Goal: Feedback & Contribution: Submit feedback/report problem

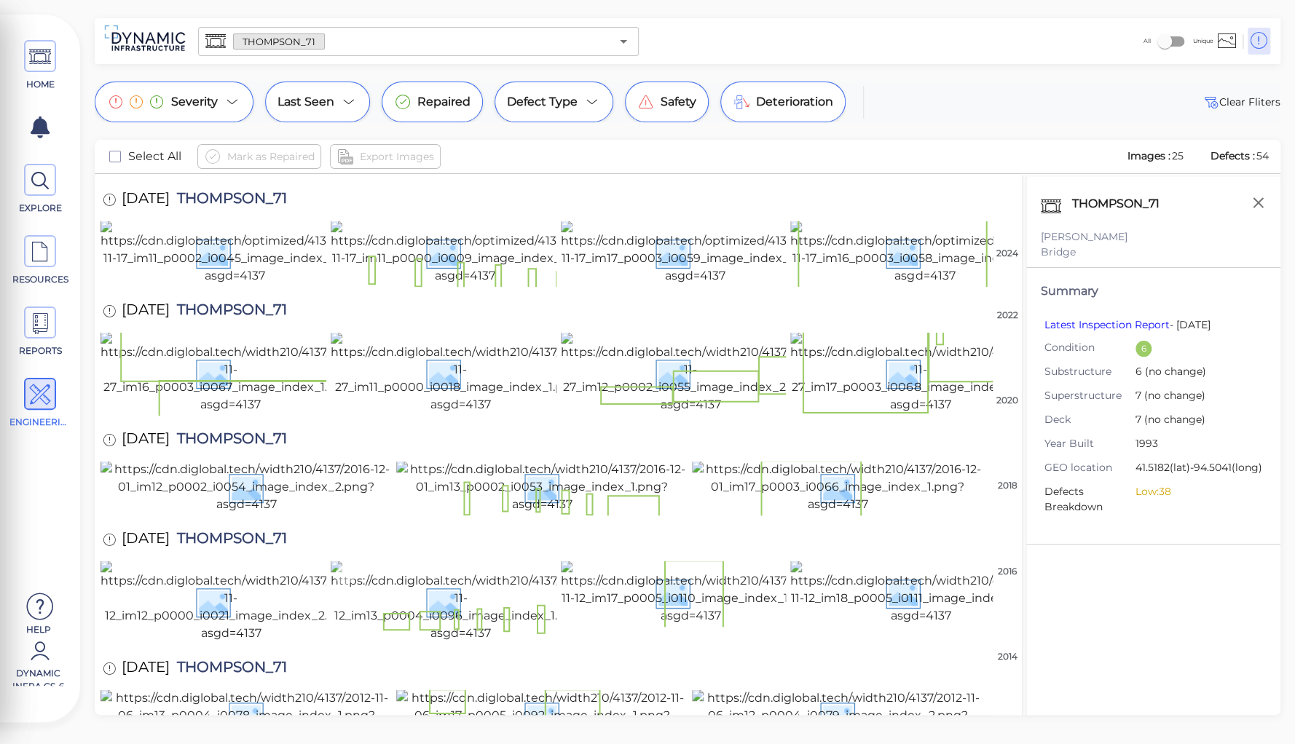
scroll to position [1196, 0]
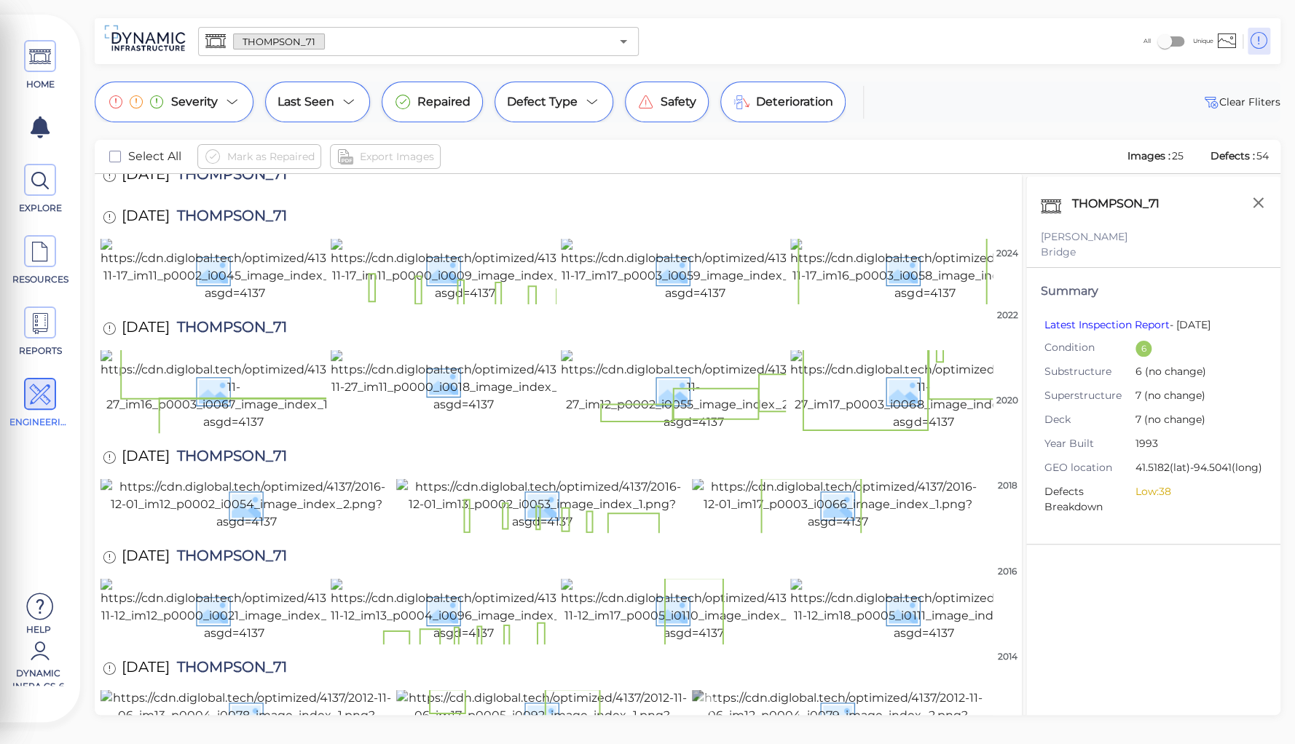
click at [774, 689] on img at bounding box center [837, 715] width 291 height 52
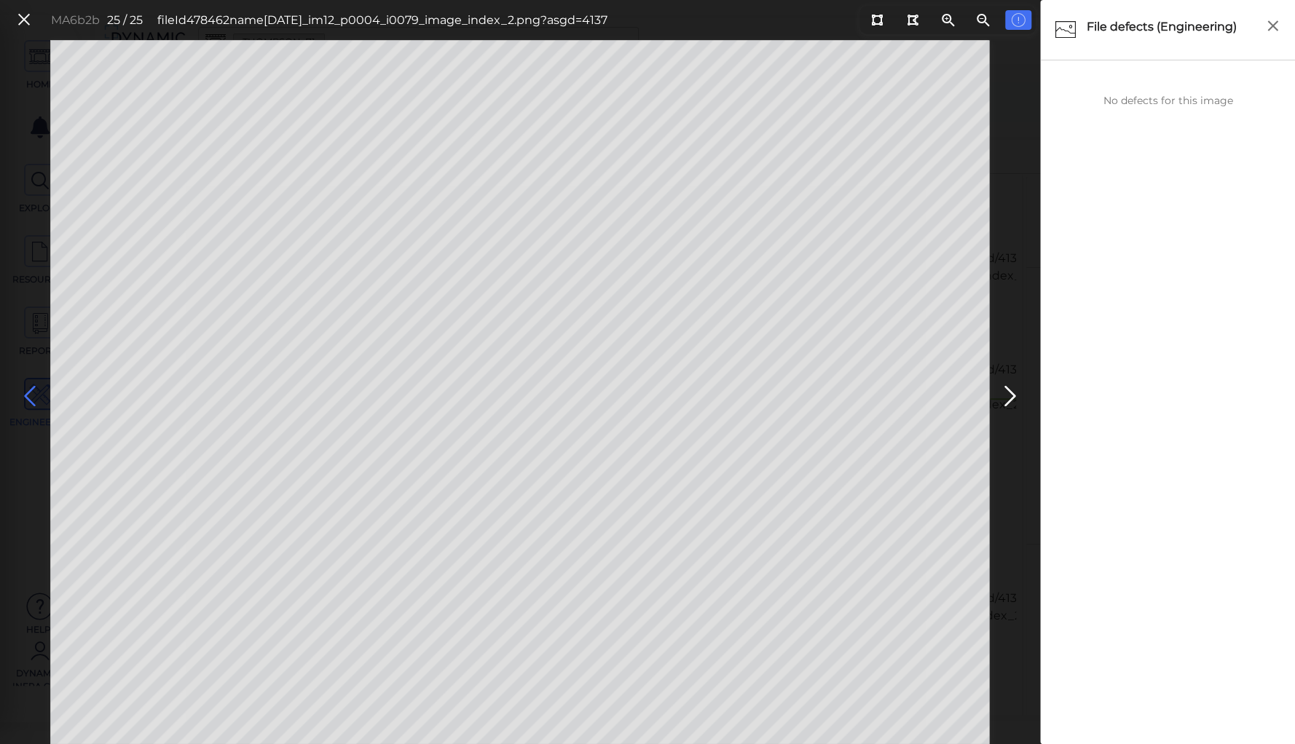
click at [26, 395] on icon at bounding box center [29, 396] width 23 height 28
click at [25, 383] on icon at bounding box center [29, 396] width 23 height 28
click at [28, 395] on icon at bounding box center [29, 396] width 23 height 28
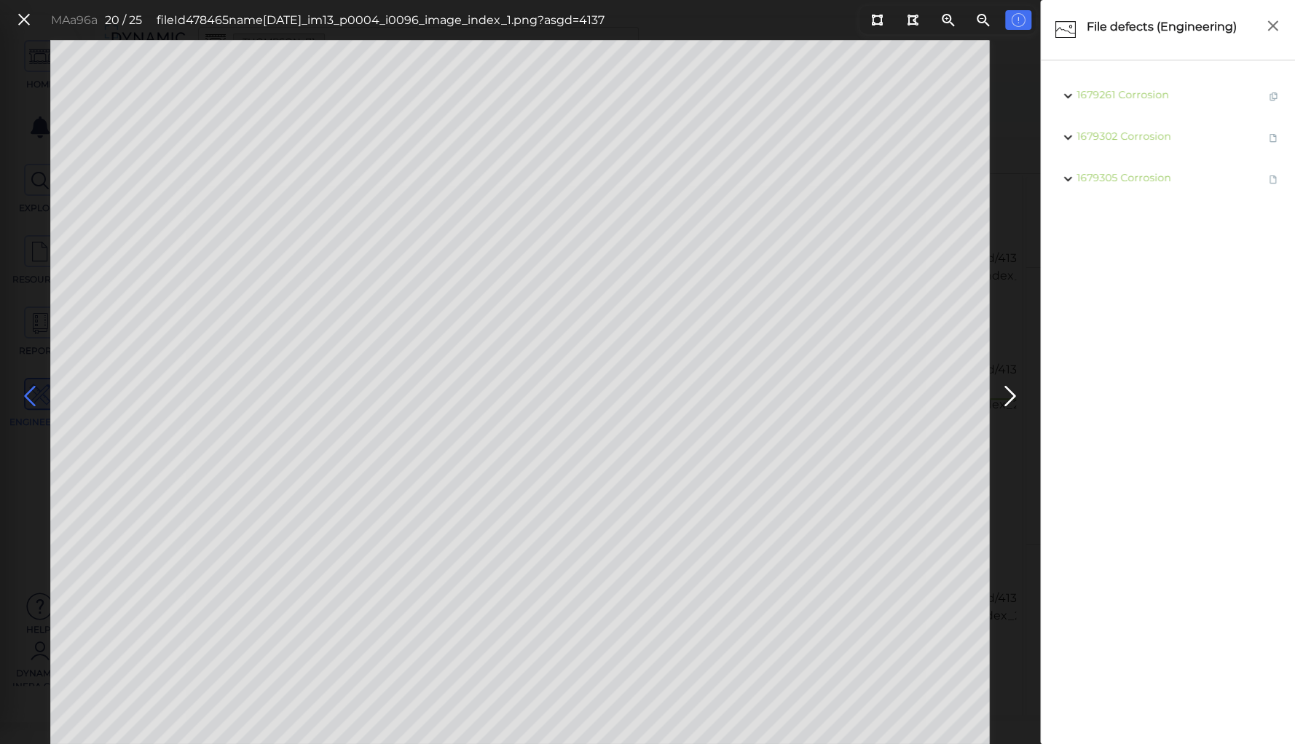
click at [28, 395] on icon at bounding box center [29, 396] width 23 height 28
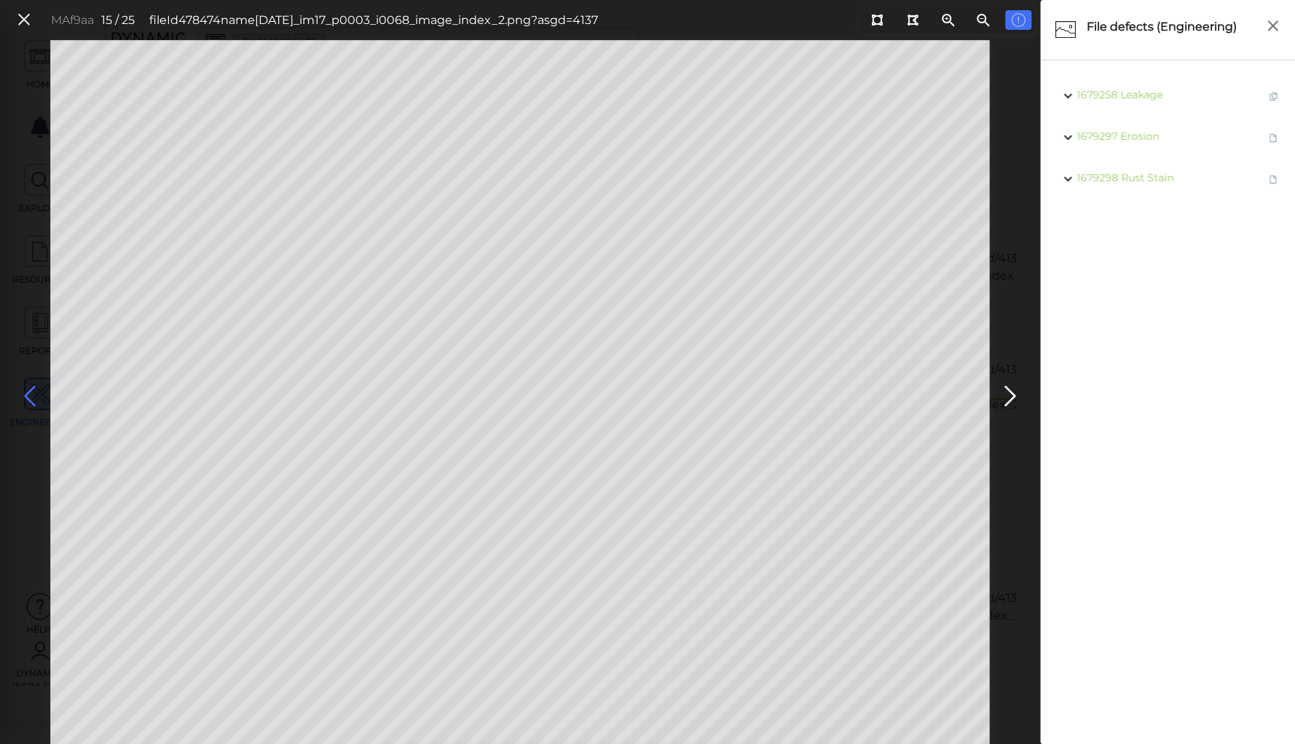
click at [28, 395] on icon at bounding box center [29, 396] width 23 height 28
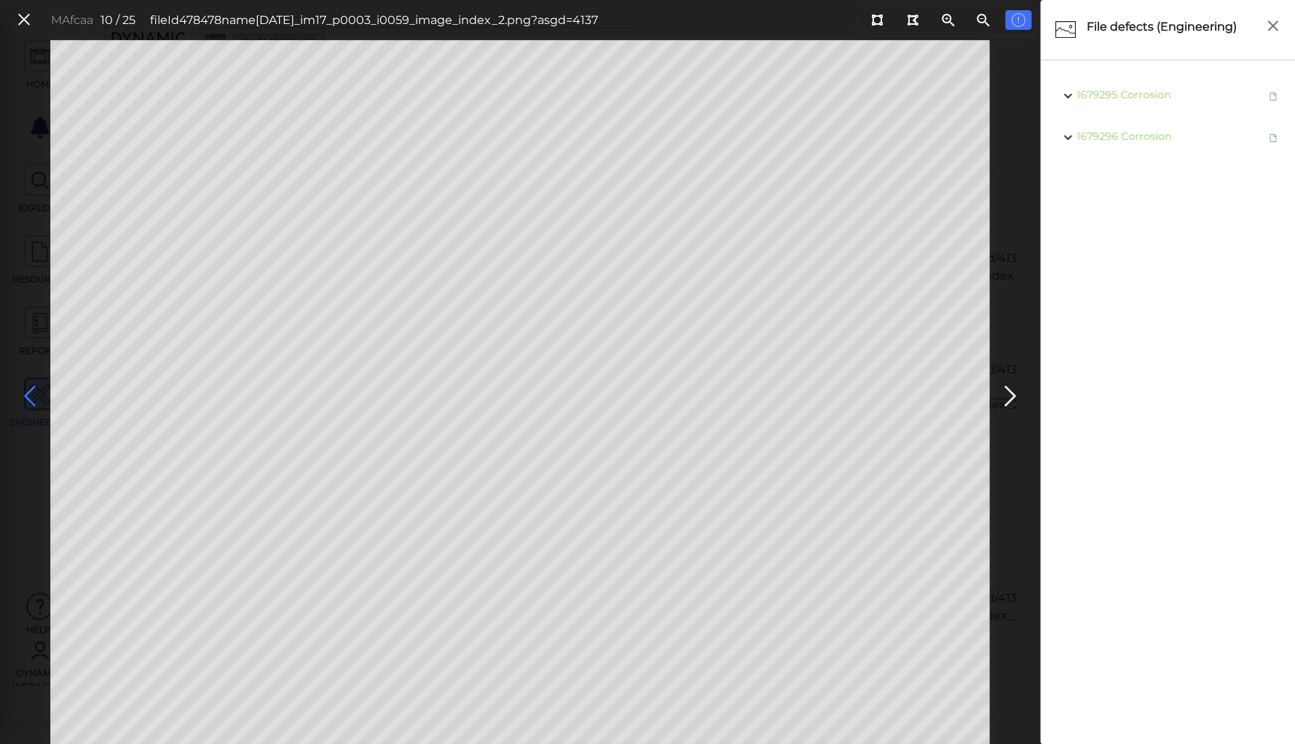
click at [28, 390] on icon at bounding box center [29, 396] width 23 height 28
click at [31, 392] on icon at bounding box center [29, 396] width 23 height 28
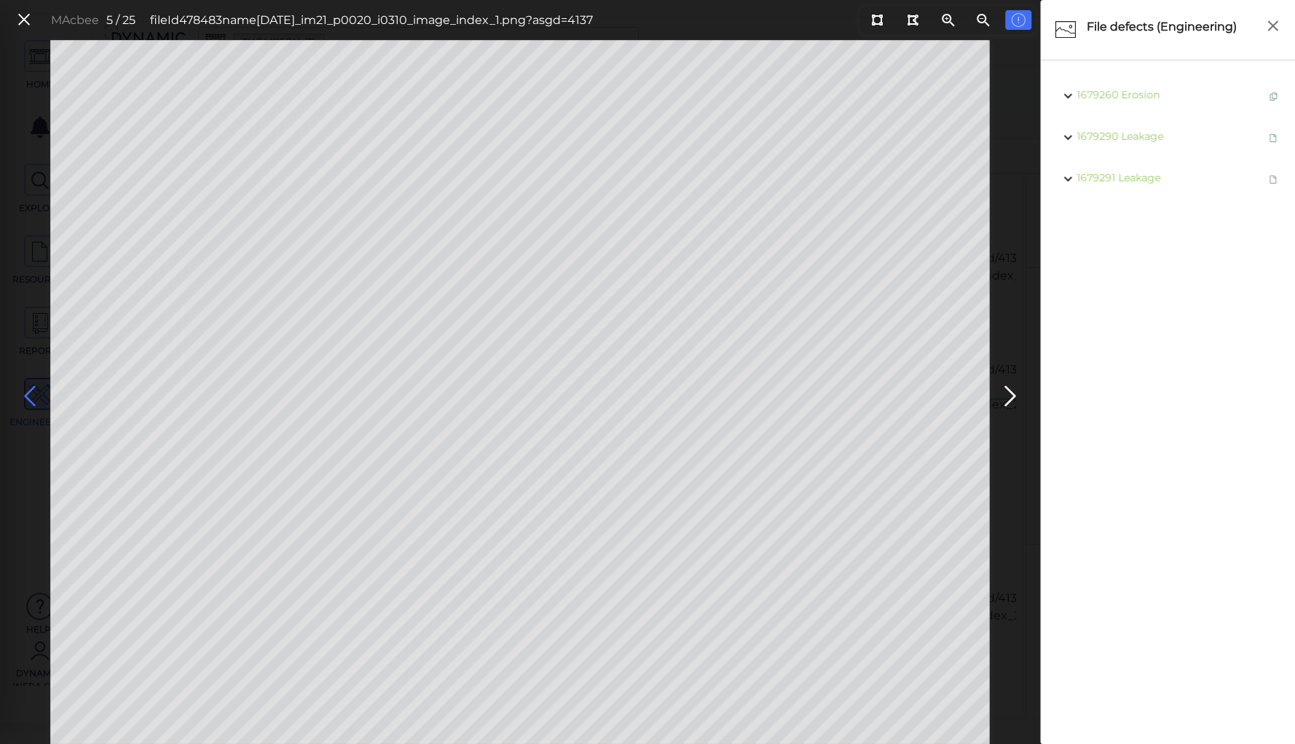
click at [31, 392] on icon at bounding box center [29, 396] width 23 height 28
click at [877, 20] on icon at bounding box center [877, 20] width 12 height 11
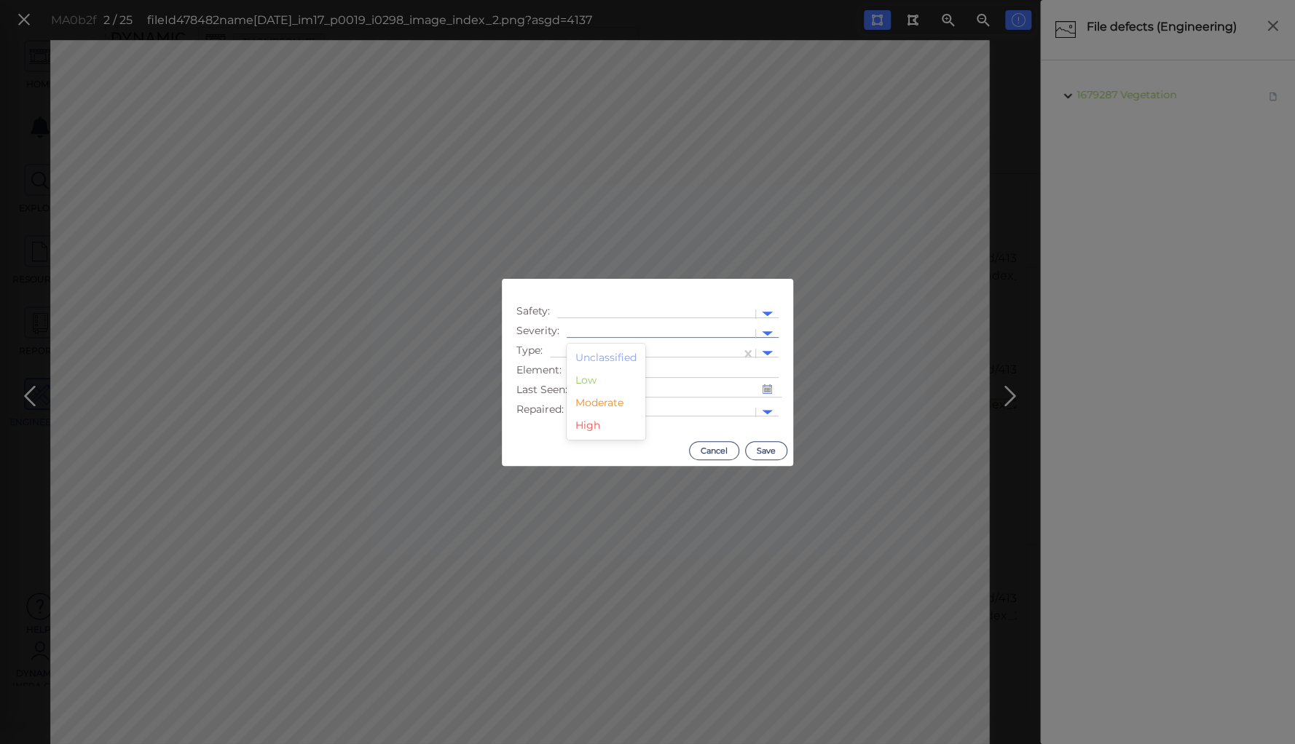
click at [603, 331] on div at bounding box center [661, 333] width 174 height 15
click at [583, 406] on div "Moderate" at bounding box center [605, 403] width 79 height 23
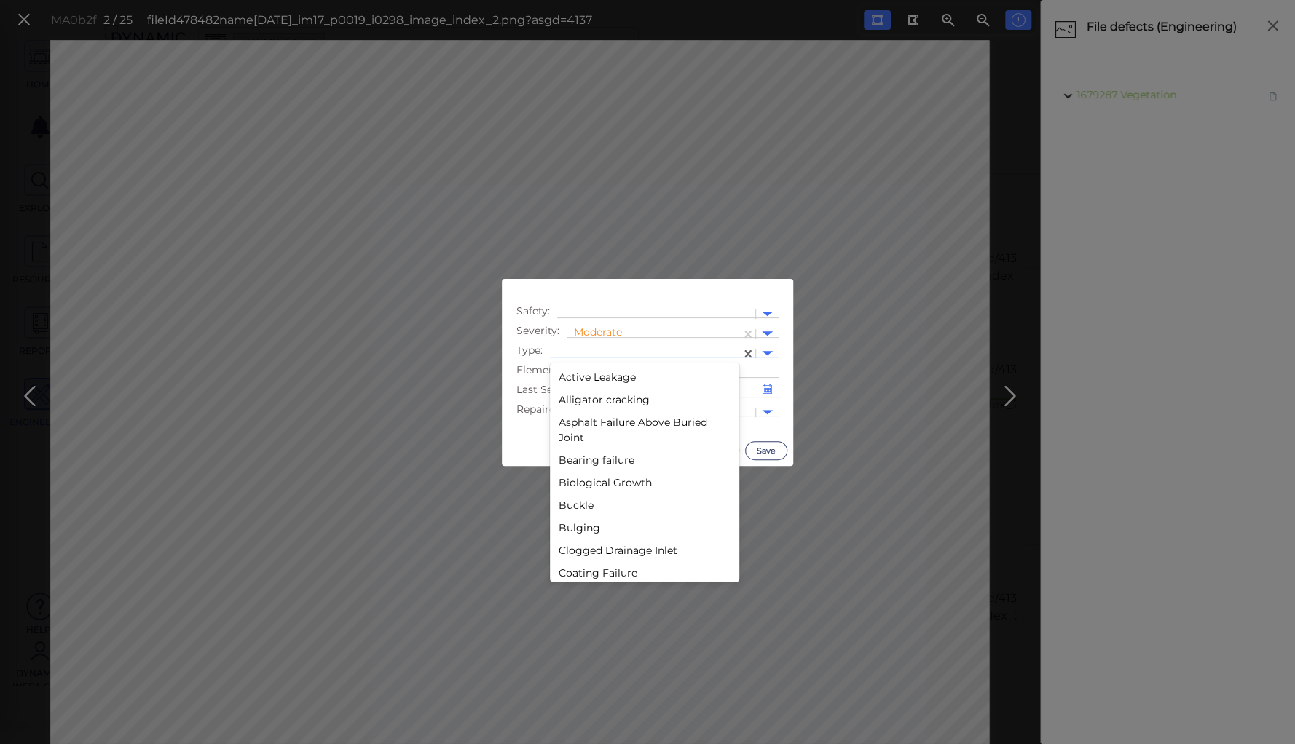
click at [585, 344] on div at bounding box center [645, 353] width 191 height 21
click at [603, 482] on div "Deterioration" at bounding box center [644, 484] width 189 height 23
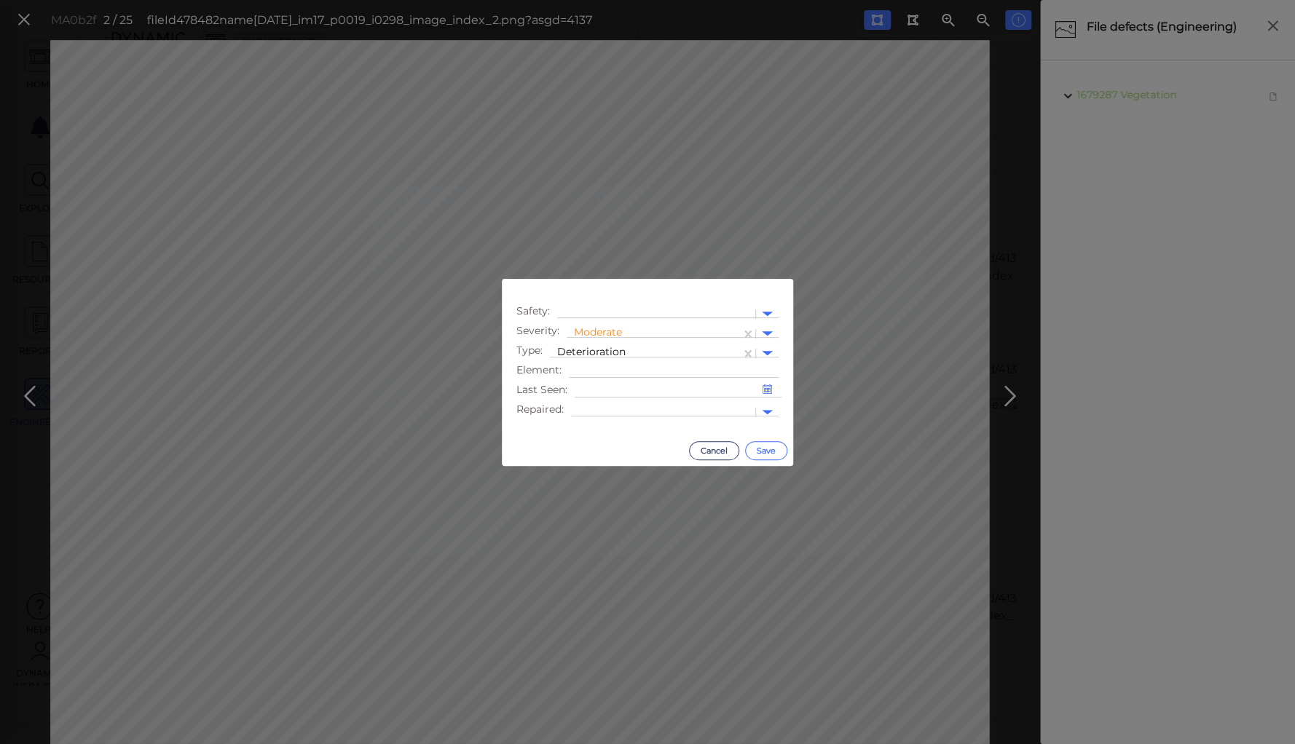
click at [768, 449] on button "Save" at bounding box center [766, 450] width 42 height 19
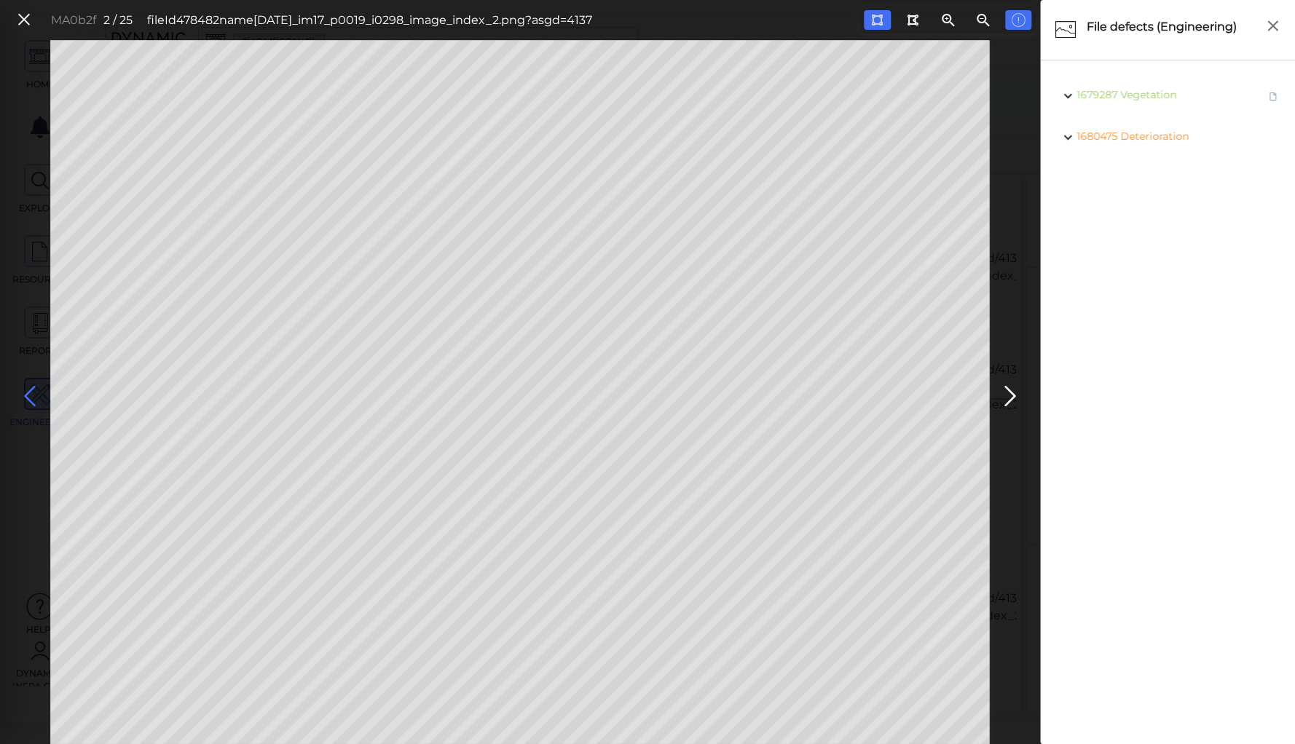
click at [31, 392] on icon at bounding box center [29, 396] width 23 height 28
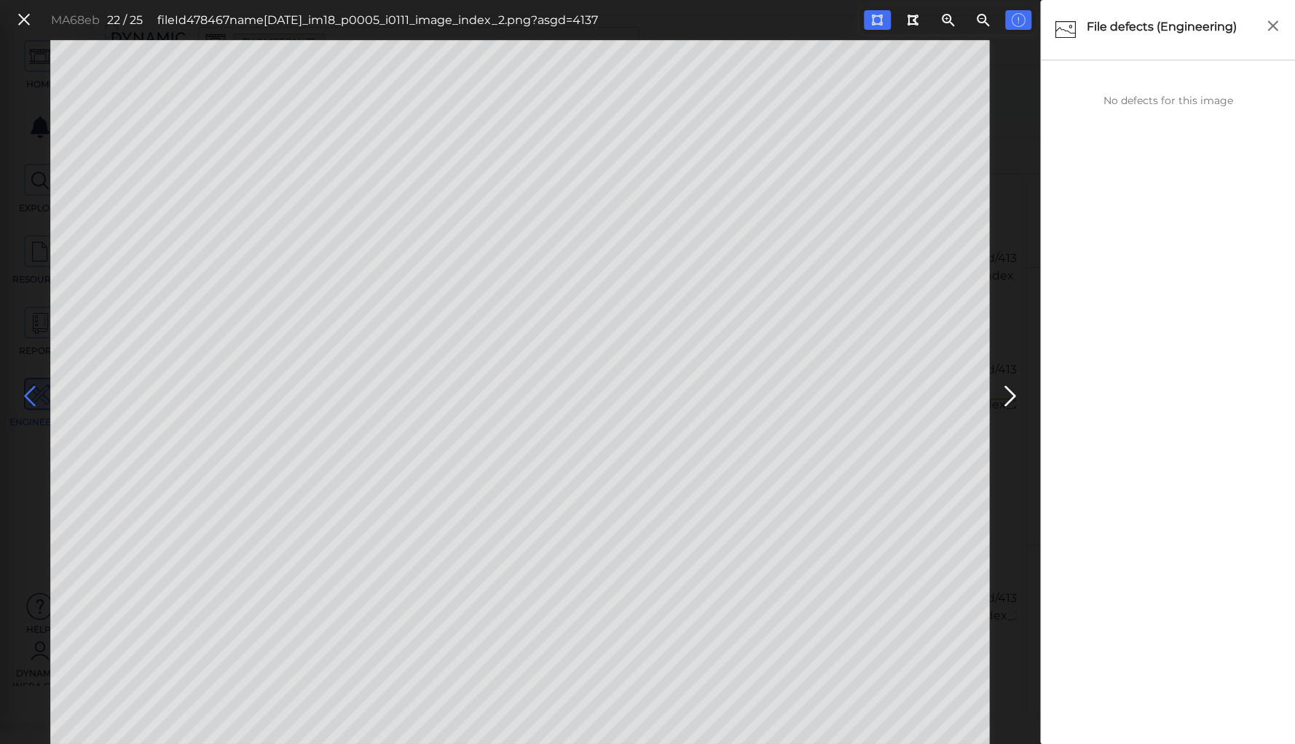
click at [31, 392] on icon at bounding box center [29, 396] width 23 height 28
click at [886, 17] on button at bounding box center [876, 20] width 27 height 20
click at [23, 390] on icon at bounding box center [29, 396] width 23 height 28
click at [29, 391] on icon at bounding box center [29, 396] width 23 height 28
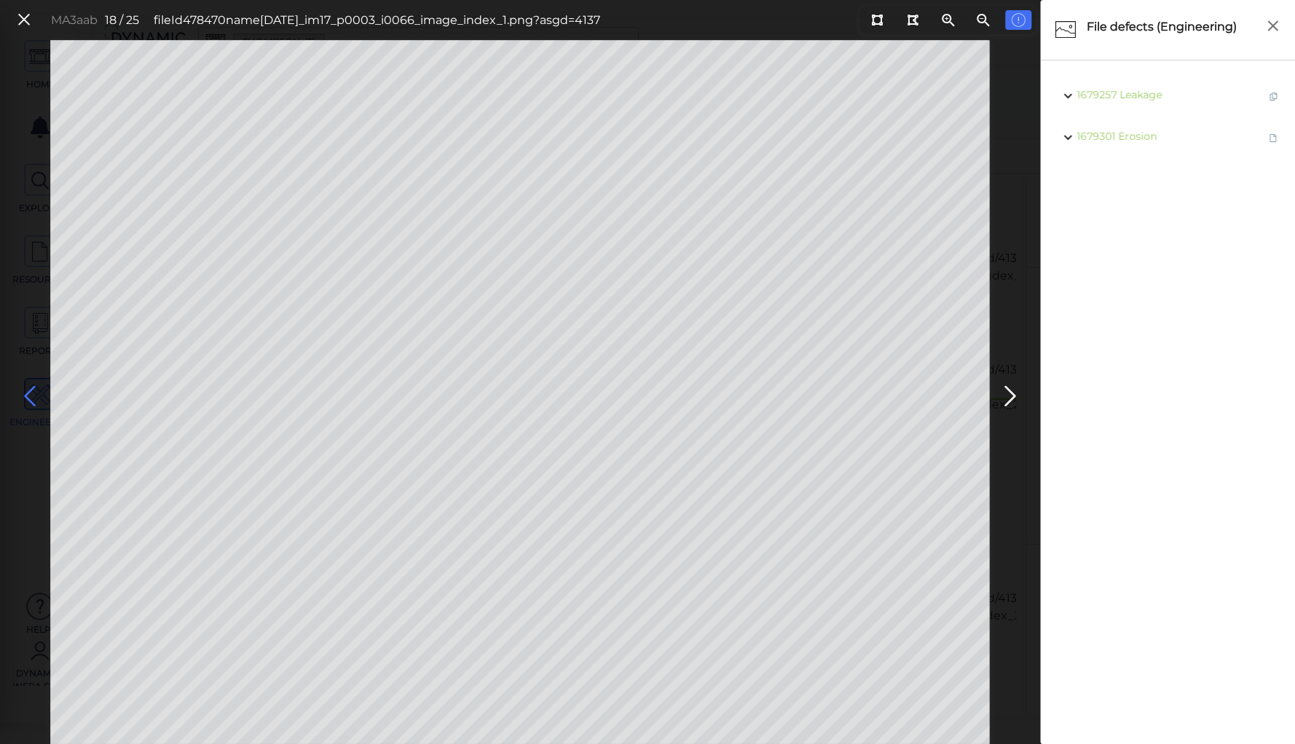
click at [29, 391] on icon at bounding box center [29, 396] width 23 height 28
click at [1011, 400] on icon at bounding box center [1009, 396] width 23 height 28
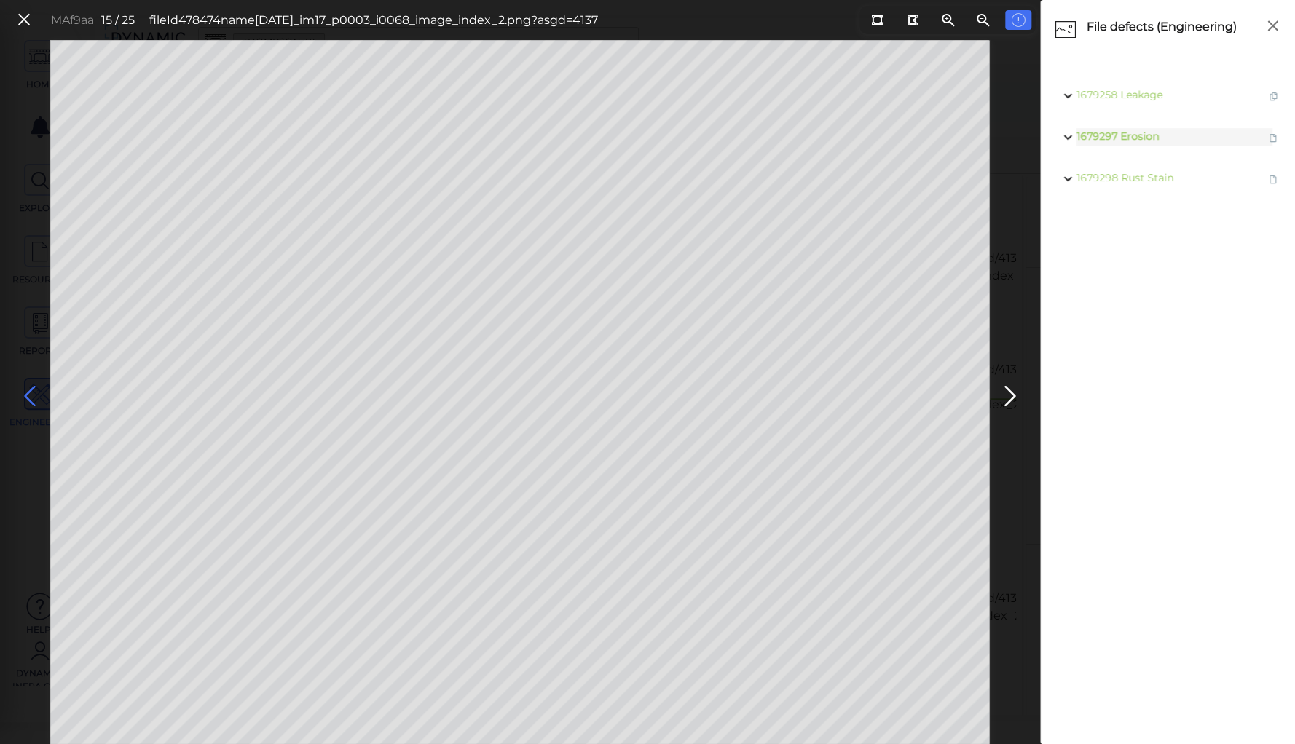
click at [31, 395] on icon at bounding box center [29, 396] width 23 height 28
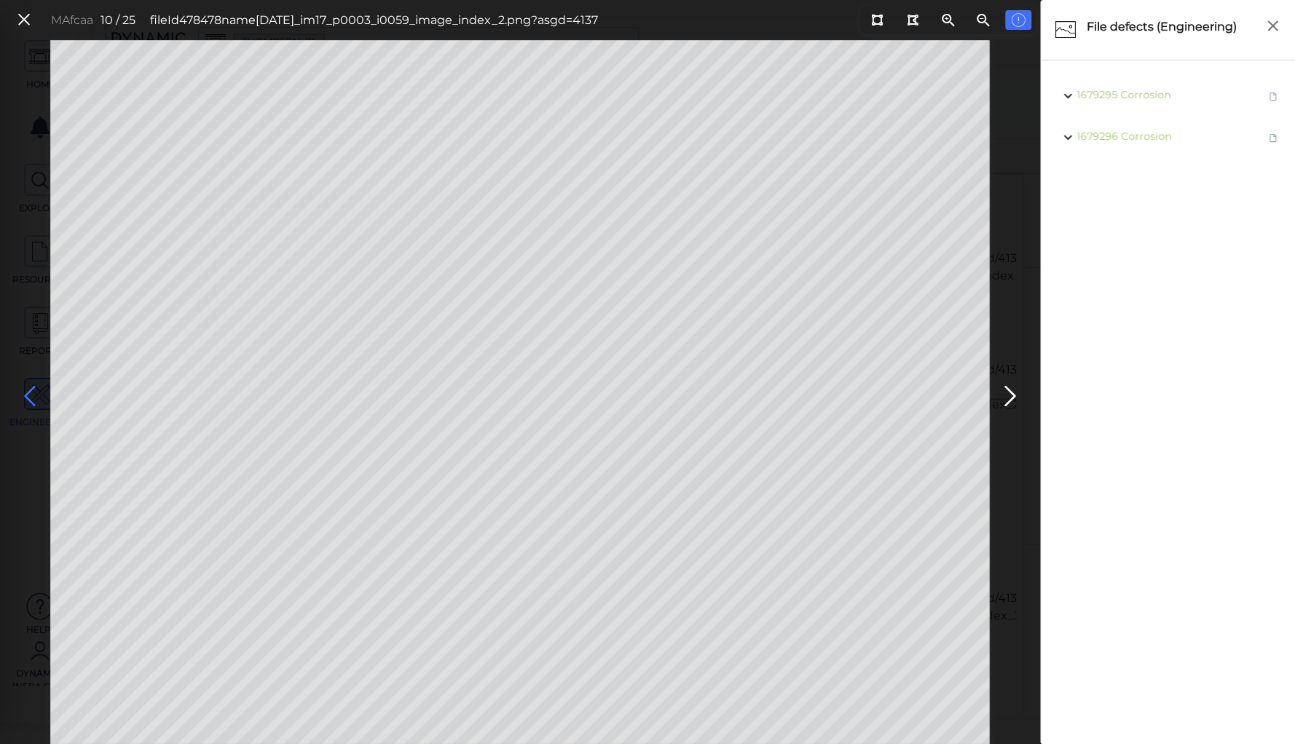
click at [31, 395] on icon at bounding box center [29, 396] width 23 height 28
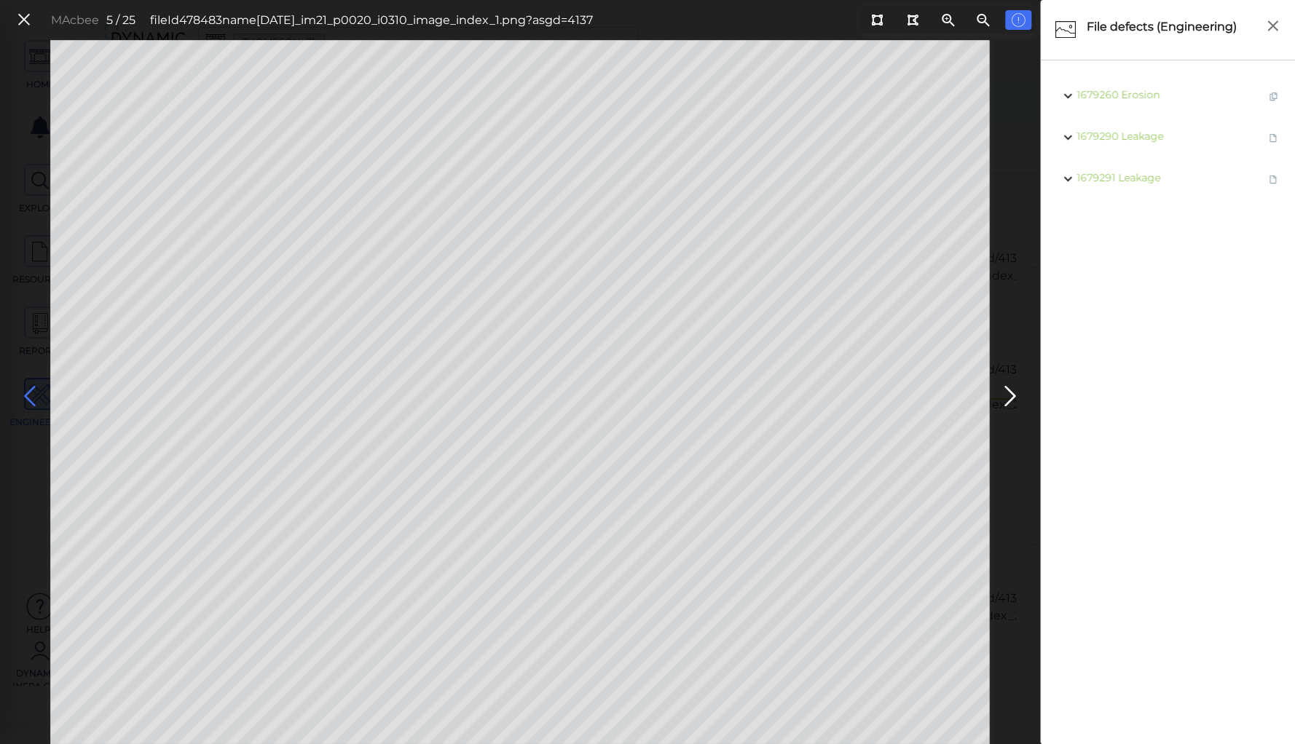
click at [31, 395] on icon at bounding box center [29, 396] width 23 height 28
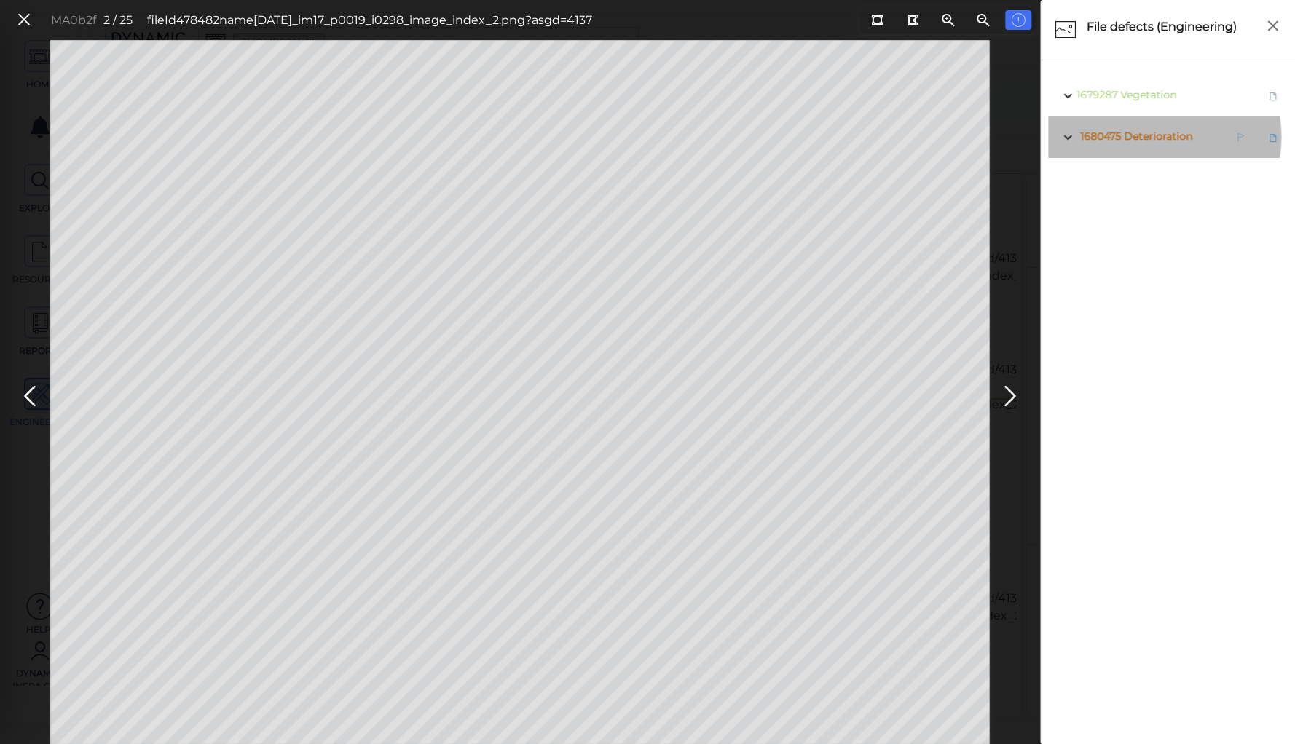
click at [1154, 137] on span "Deterioration" at bounding box center [1157, 136] width 68 height 13
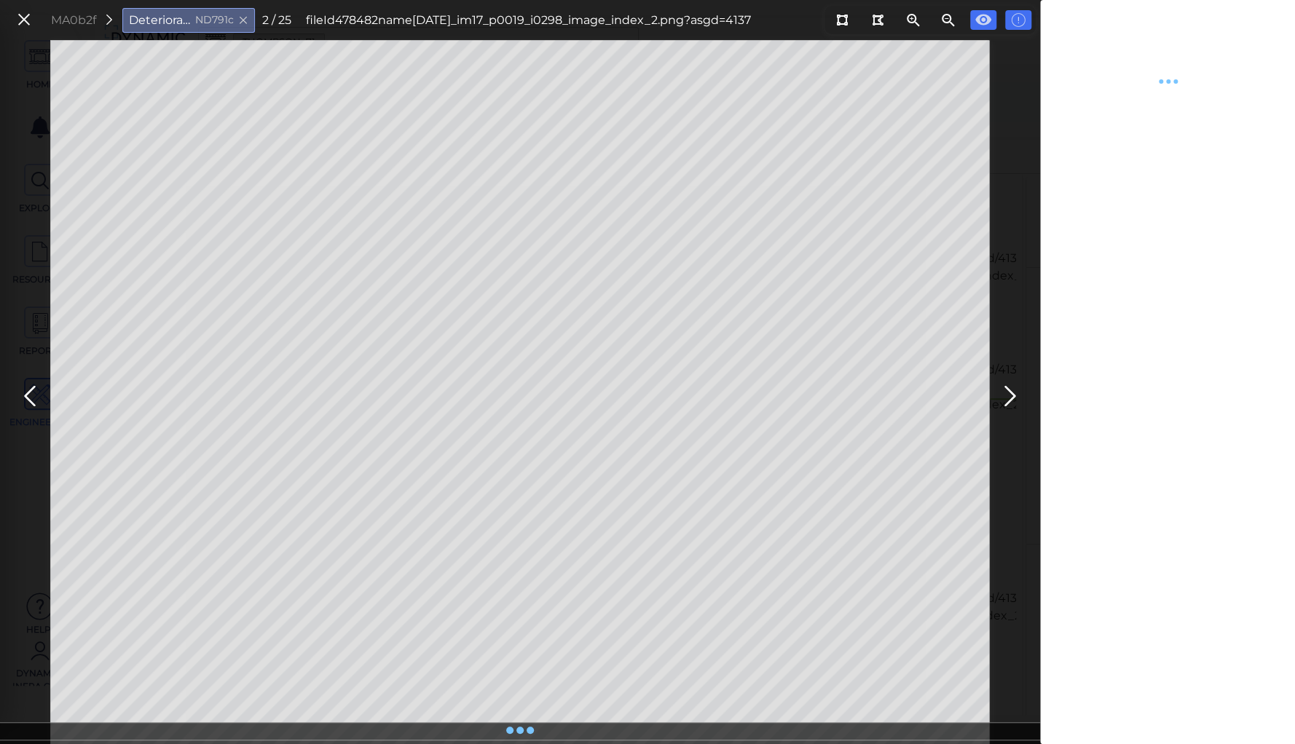
type textarea "x"
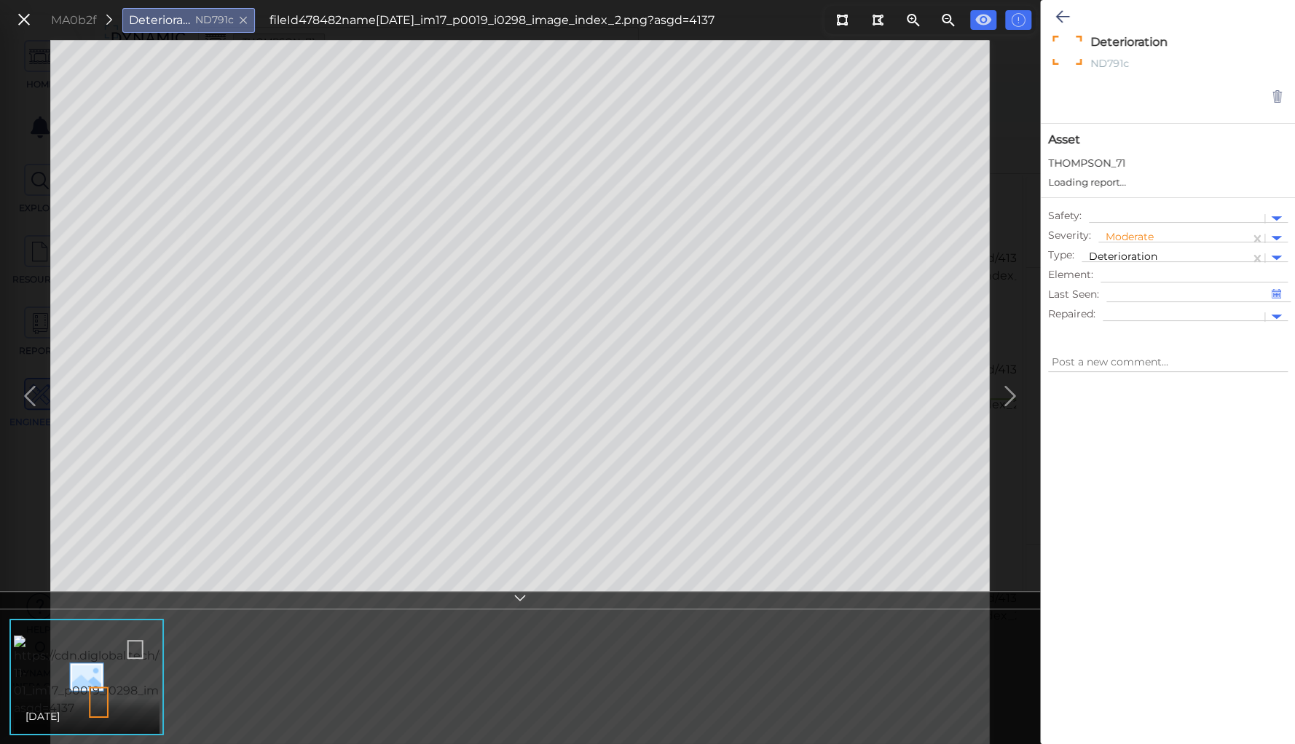
type textarea "x"
click at [1122, 232] on div at bounding box center [1173, 238] width 137 height 15
click at [1121, 332] on div "High" at bounding box center [1137, 330] width 79 height 23
click at [1062, 15] on icon at bounding box center [1062, 16] width 14 height 17
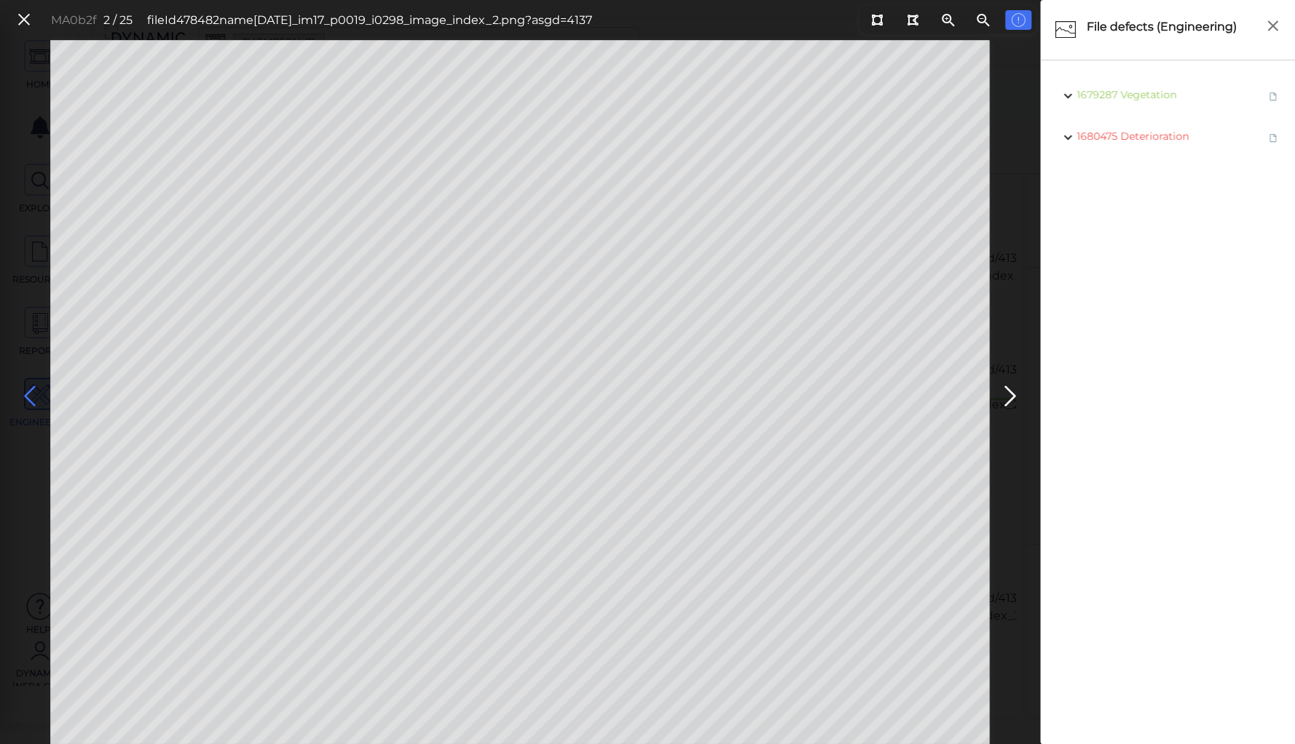
click at [31, 385] on icon at bounding box center [29, 396] width 23 height 28
click at [1011, 396] on icon at bounding box center [1009, 396] width 23 height 28
click at [880, 17] on icon at bounding box center [877, 20] width 12 height 11
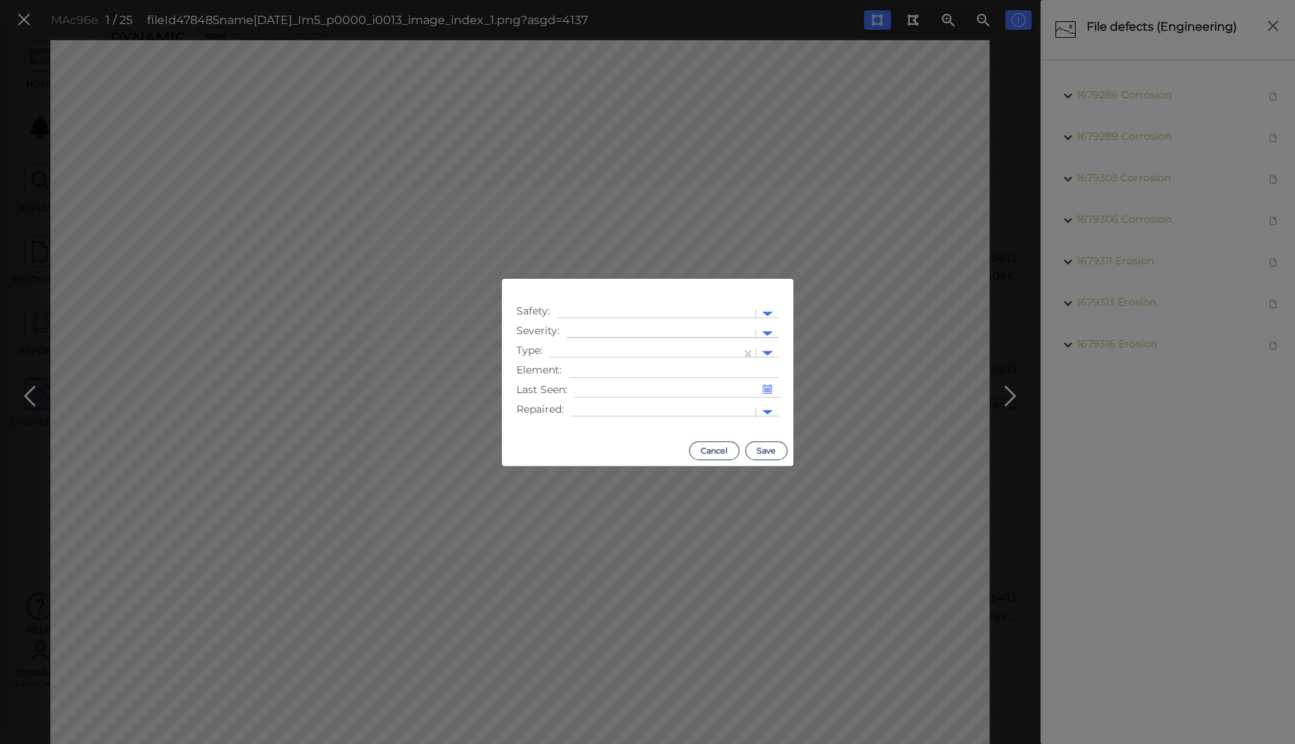
click at [674, 331] on div at bounding box center [661, 333] width 174 height 15
click at [588, 422] on div "High" at bounding box center [605, 425] width 79 height 23
click at [588, 331] on div at bounding box center [653, 333] width 159 height 15
click at [606, 399] on div "Moderate" at bounding box center [605, 403] width 79 height 23
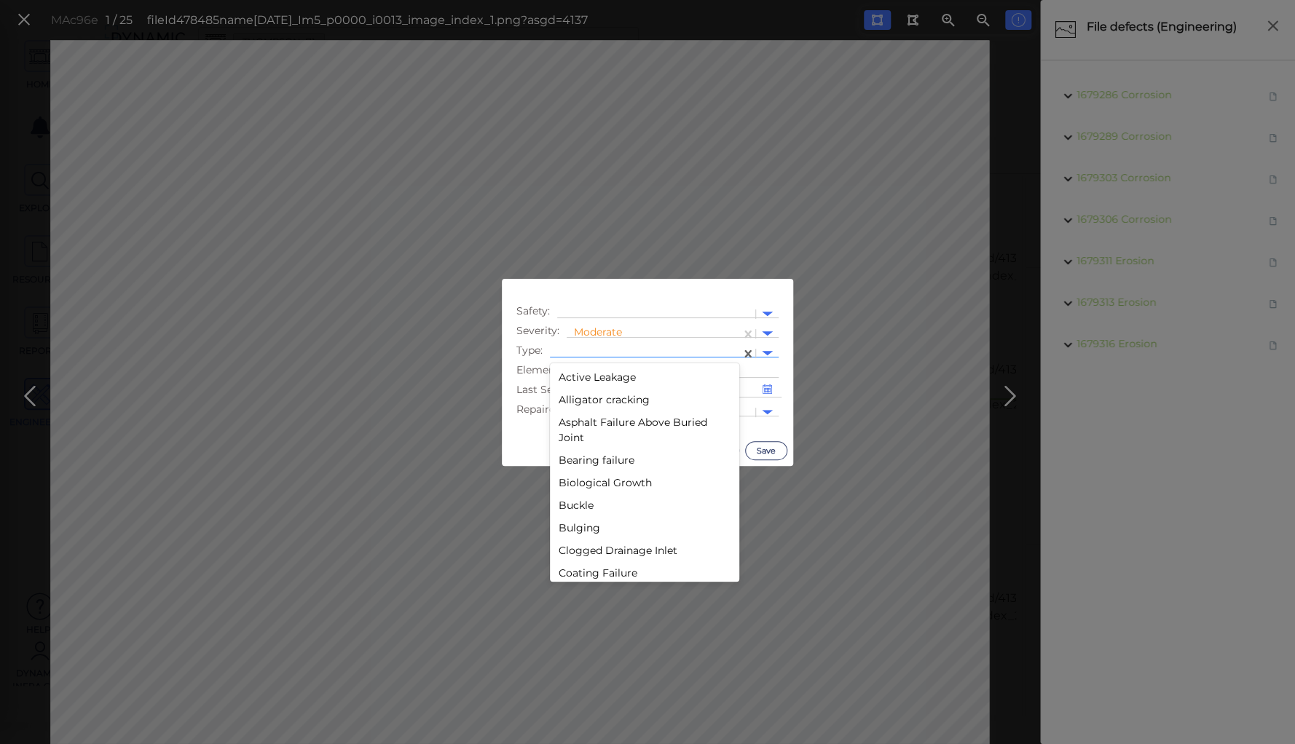
click at [603, 350] on div at bounding box center [645, 353] width 176 height 15
click at [599, 424] on div "Lack of safety rail" at bounding box center [644, 426] width 189 height 23
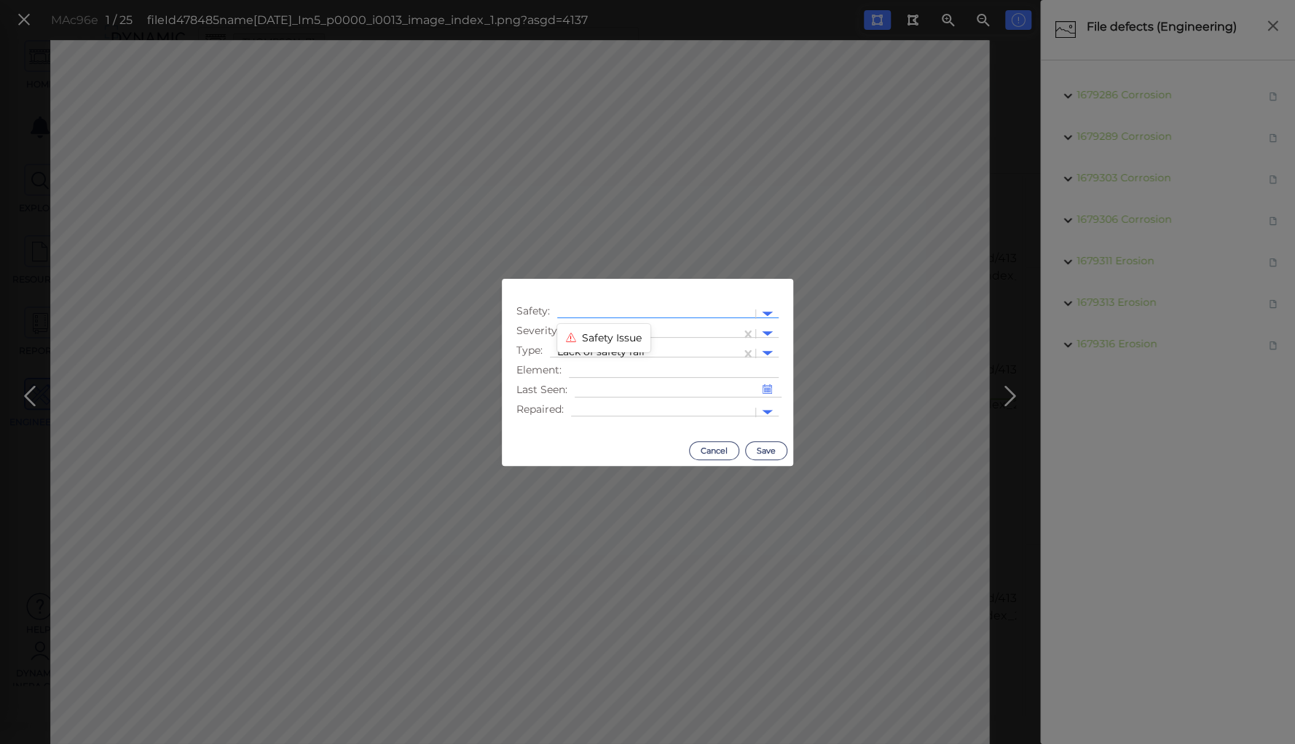
click at [559, 312] on div at bounding box center [656, 314] width 198 height 21
click at [608, 335] on div "Safety Issue" at bounding box center [603, 338] width 93 height 23
click at [756, 450] on button "Save" at bounding box center [766, 450] width 42 height 19
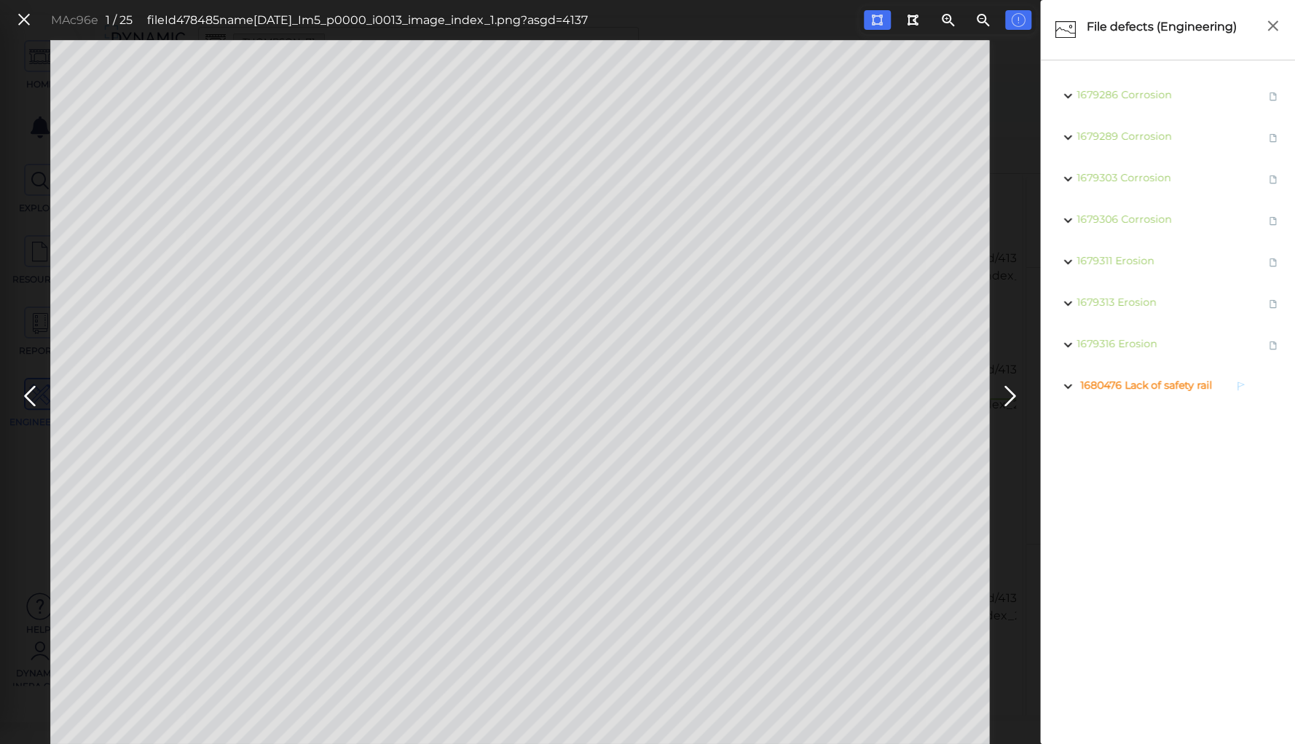
click at [1156, 383] on span "Lack of safety rail" at bounding box center [1167, 385] width 87 height 13
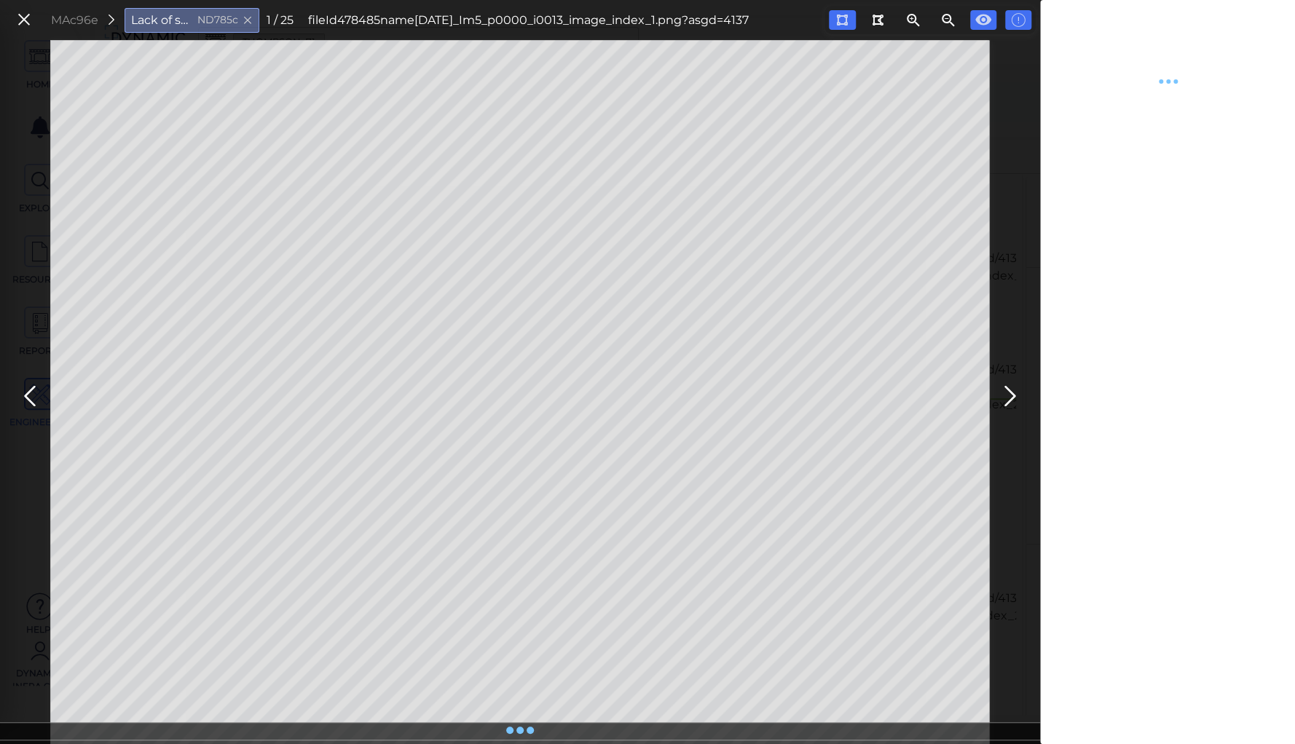
type textarea "x"
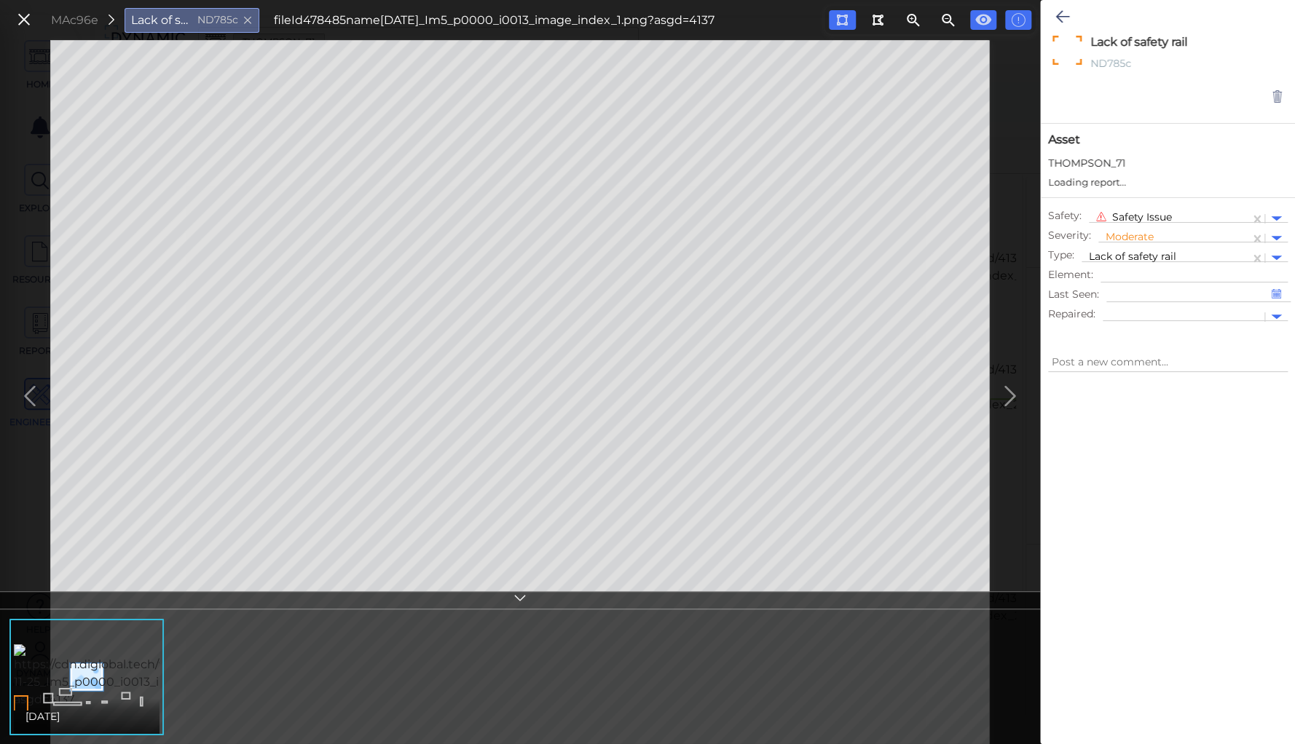
type textarea "x"
click at [1064, 15] on icon at bounding box center [1062, 16] width 14 height 17
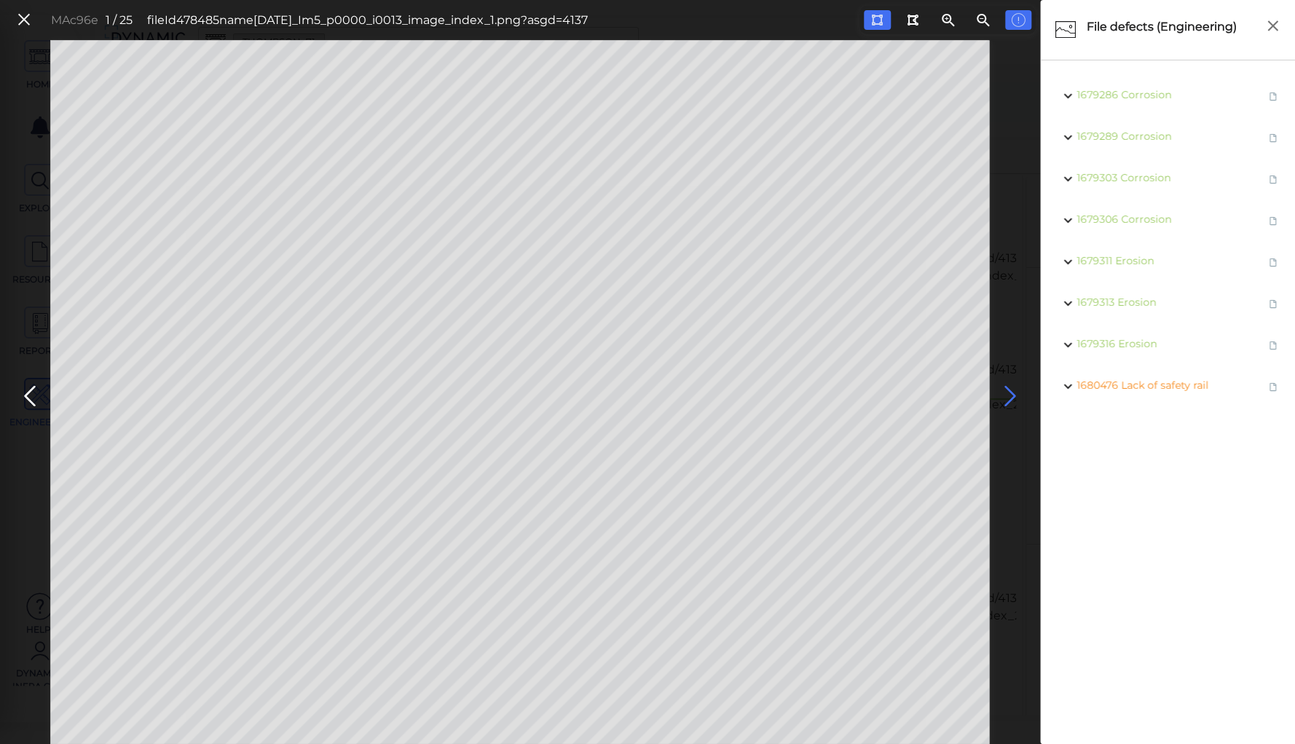
click at [1007, 390] on icon at bounding box center [1009, 396] width 23 height 28
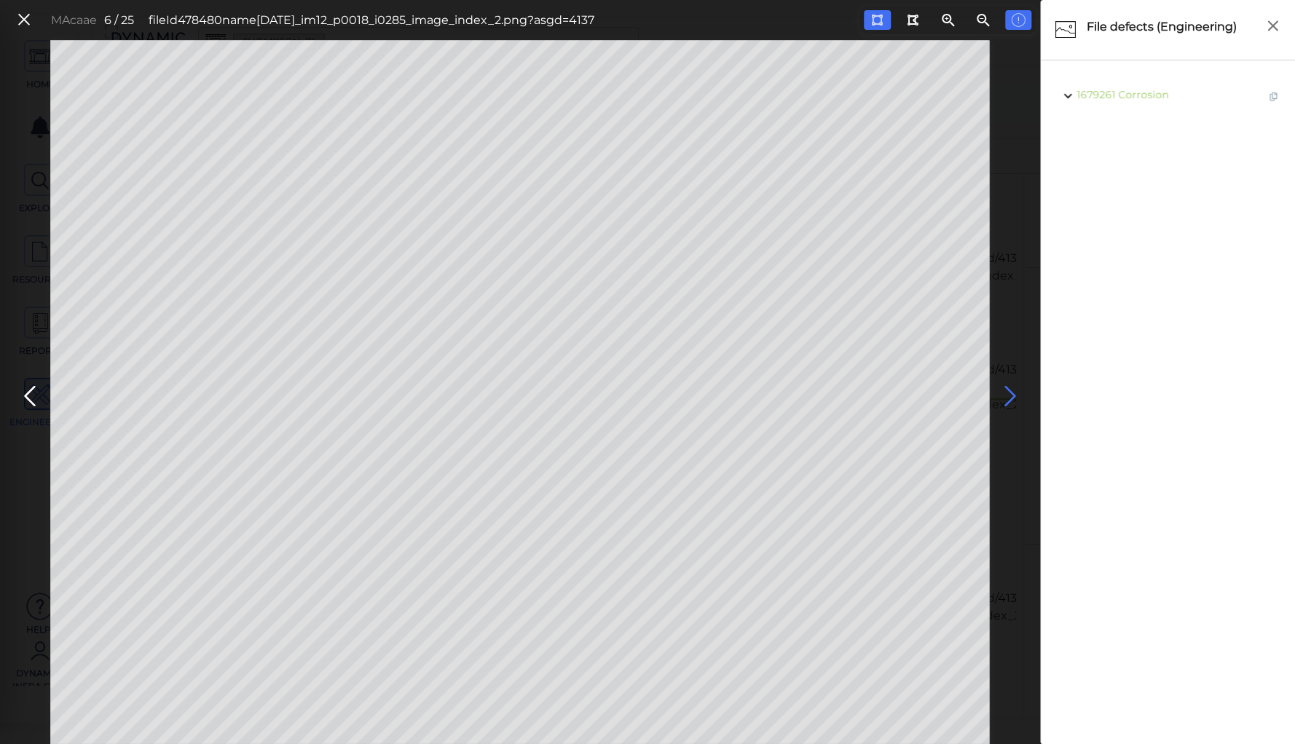
click at [1007, 390] on icon at bounding box center [1009, 396] width 23 height 28
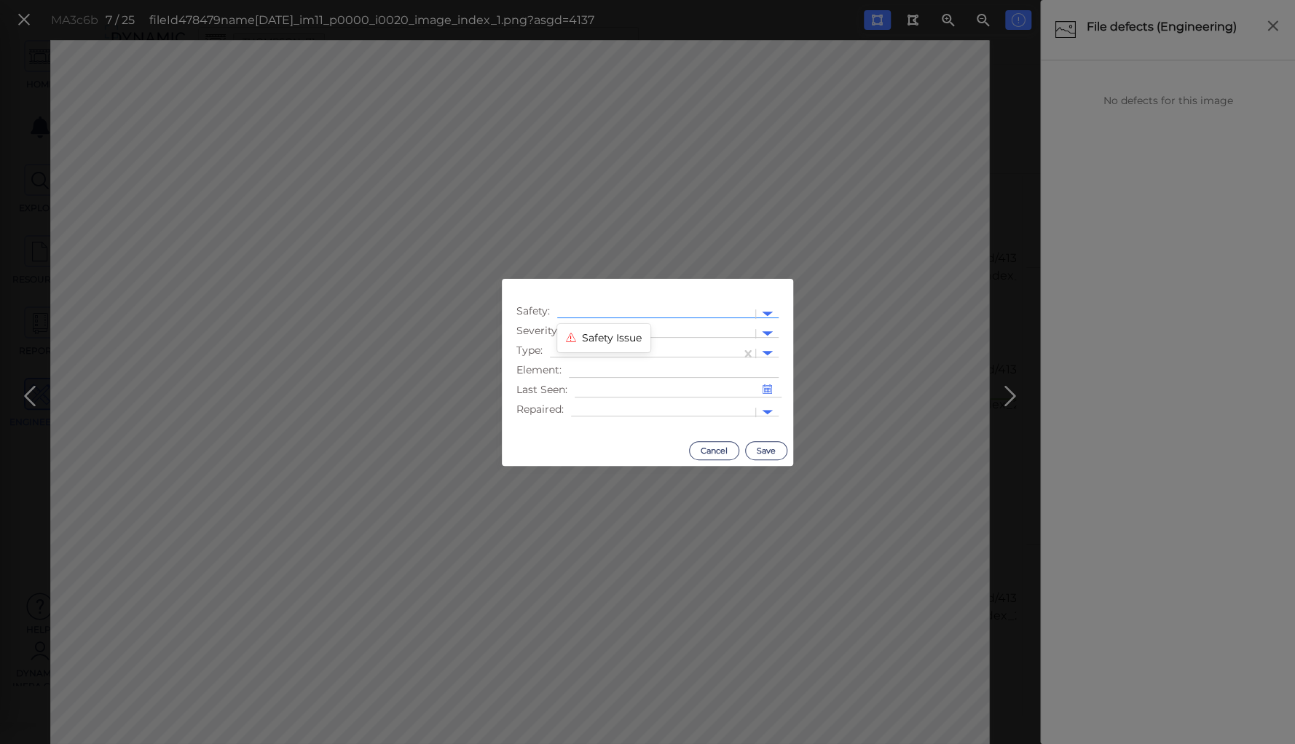
click at [655, 307] on div at bounding box center [655, 314] width 183 height 15
click at [617, 336] on div "Safety Issue" at bounding box center [603, 338] width 93 height 23
click at [618, 327] on div at bounding box center [661, 333] width 174 height 15
click at [603, 402] on div "Moderate" at bounding box center [605, 403] width 79 height 23
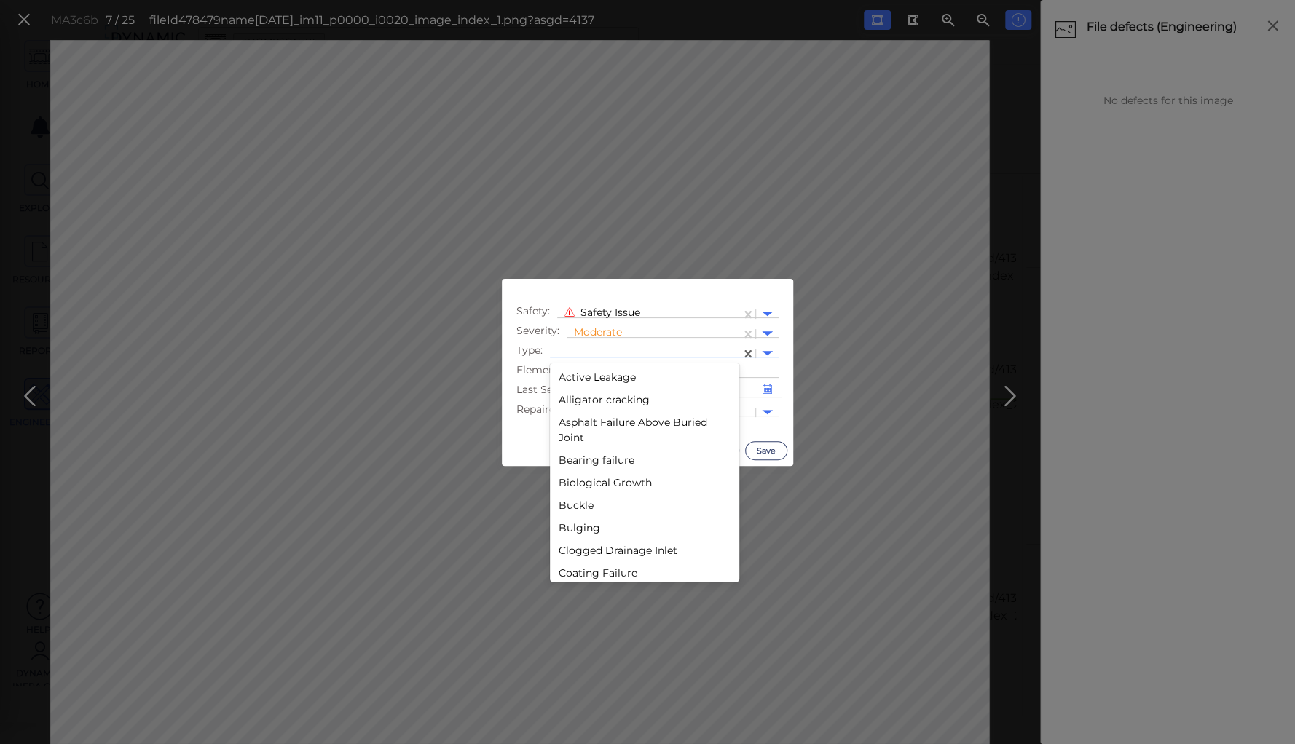
click at [601, 347] on div at bounding box center [645, 353] width 176 height 15
click at [605, 483] on div "Lack of safety rail" at bounding box center [644, 484] width 189 height 23
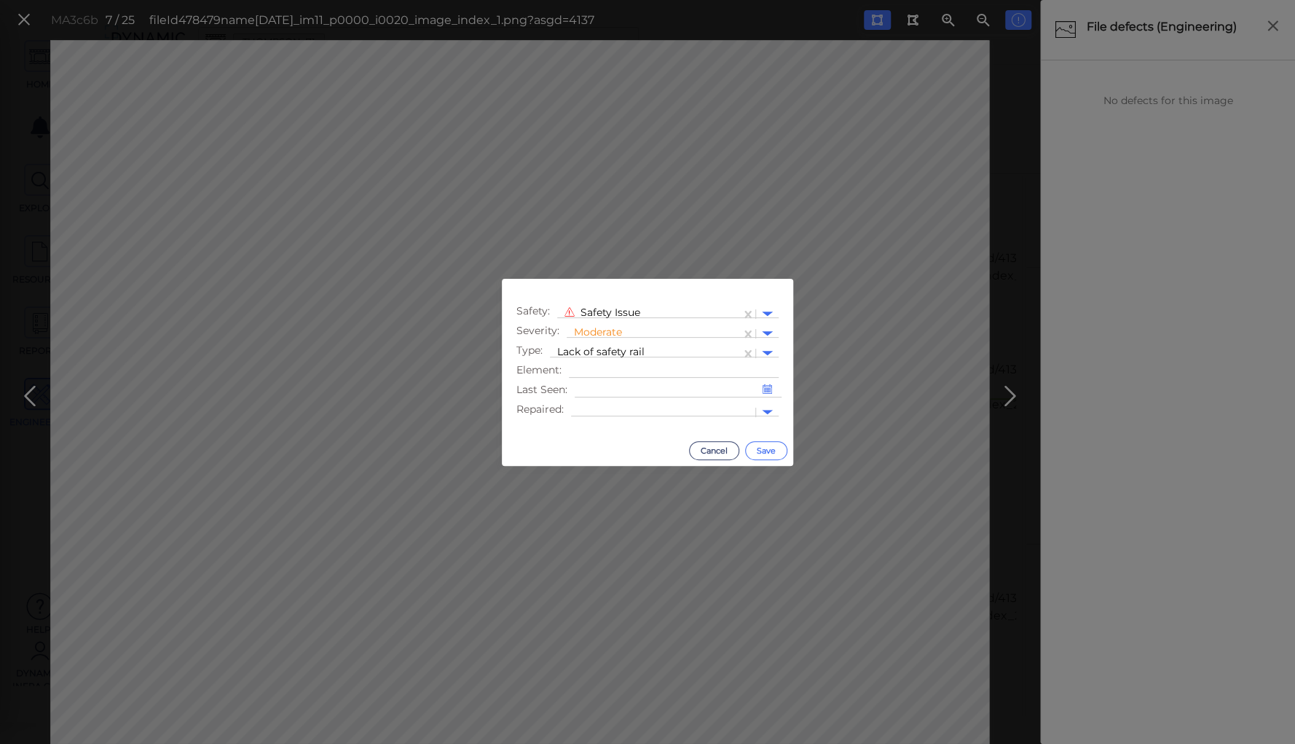
click at [769, 450] on button "Save" at bounding box center [766, 450] width 42 height 19
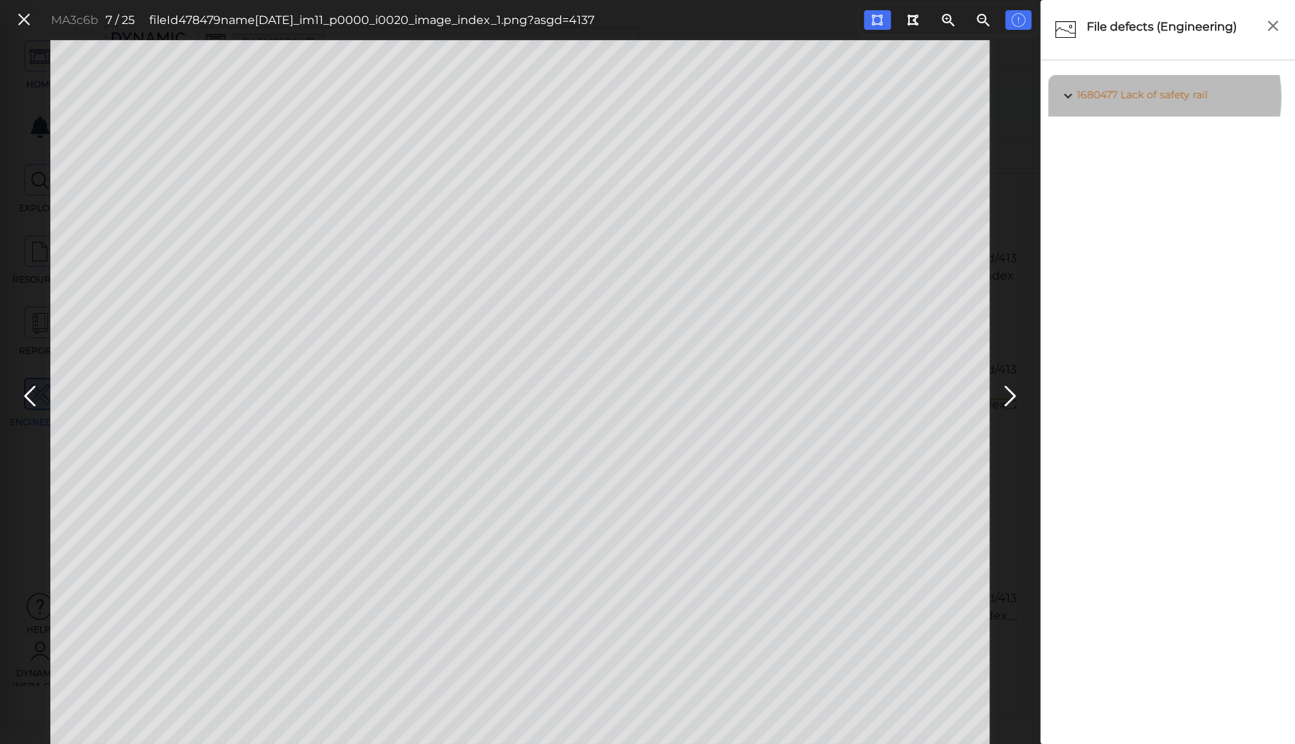
click at [1150, 97] on span "Lack of safety rail" at bounding box center [1163, 94] width 87 height 13
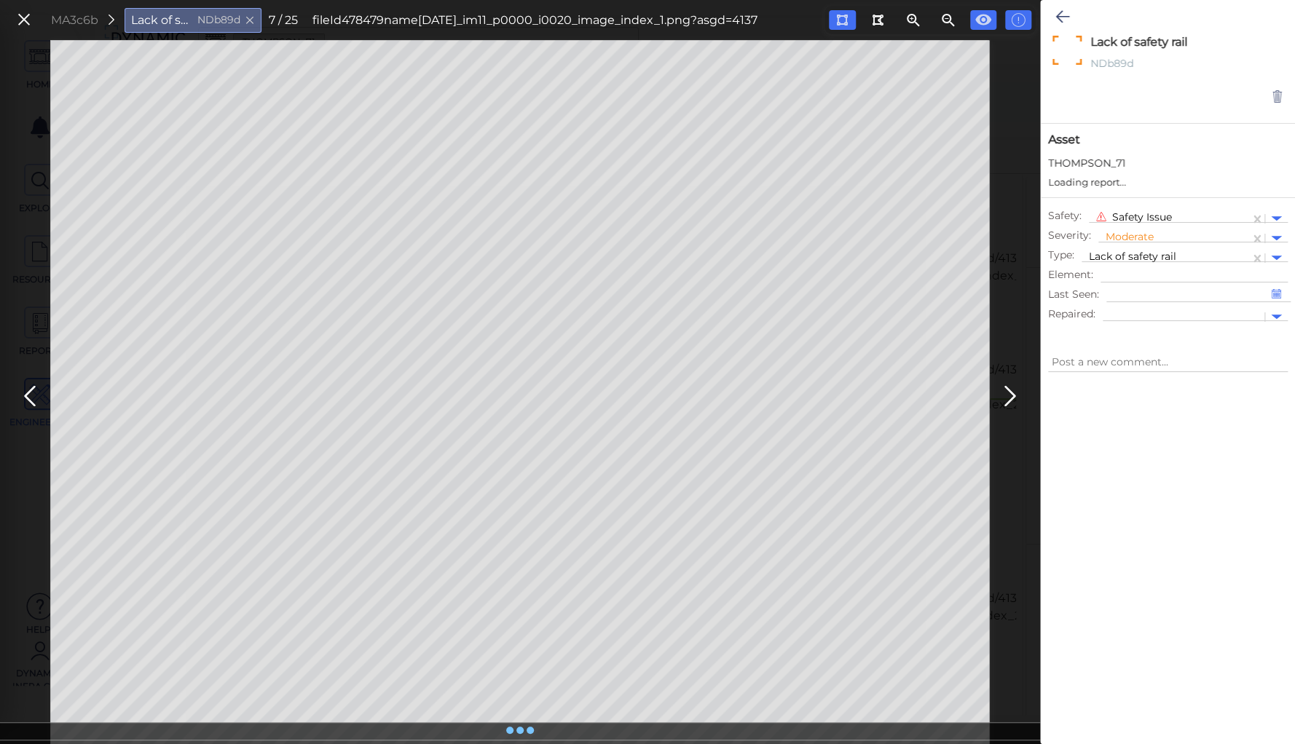
type textarea "x"
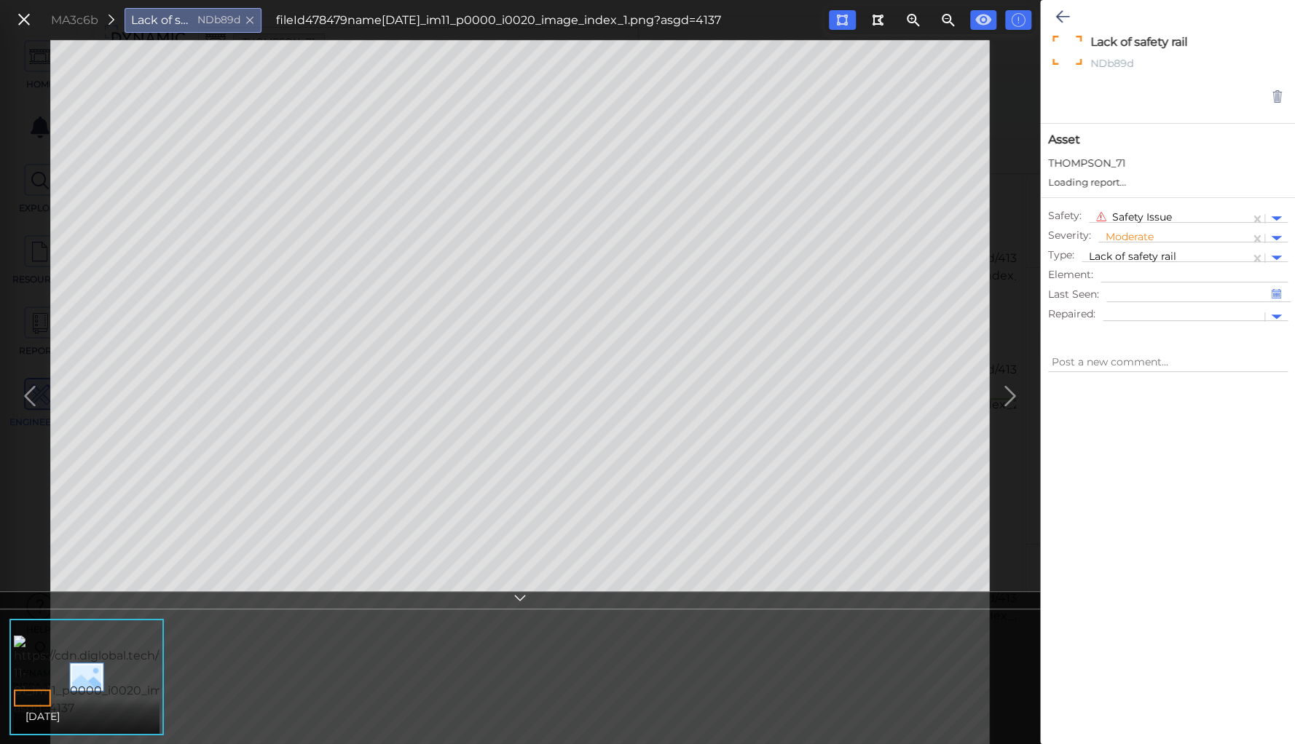
type textarea "x"
click at [1066, 21] on icon at bounding box center [1062, 16] width 14 height 17
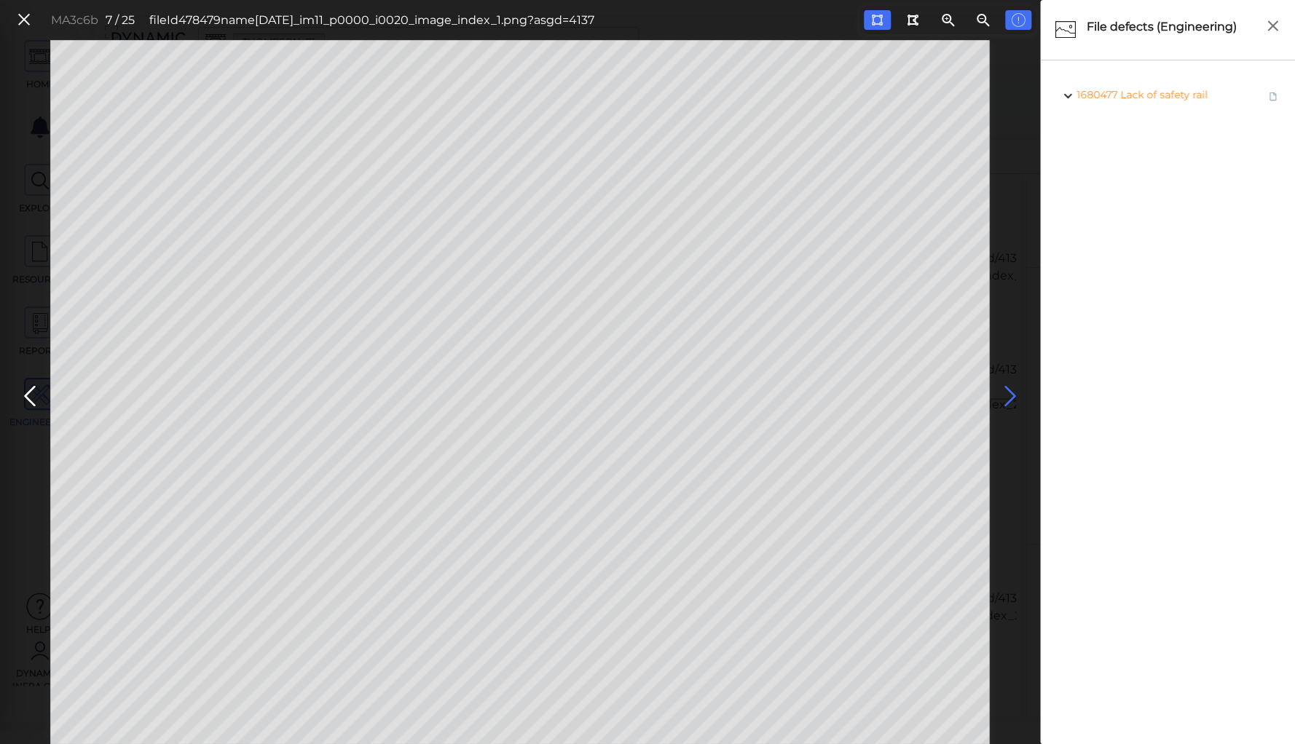
click at [1011, 399] on icon at bounding box center [1009, 396] width 23 height 28
click at [32, 388] on icon at bounding box center [29, 396] width 23 height 28
click at [1004, 396] on icon at bounding box center [1009, 396] width 23 height 28
click at [25, 387] on icon at bounding box center [29, 396] width 23 height 28
click at [1002, 389] on icon at bounding box center [1009, 396] width 23 height 28
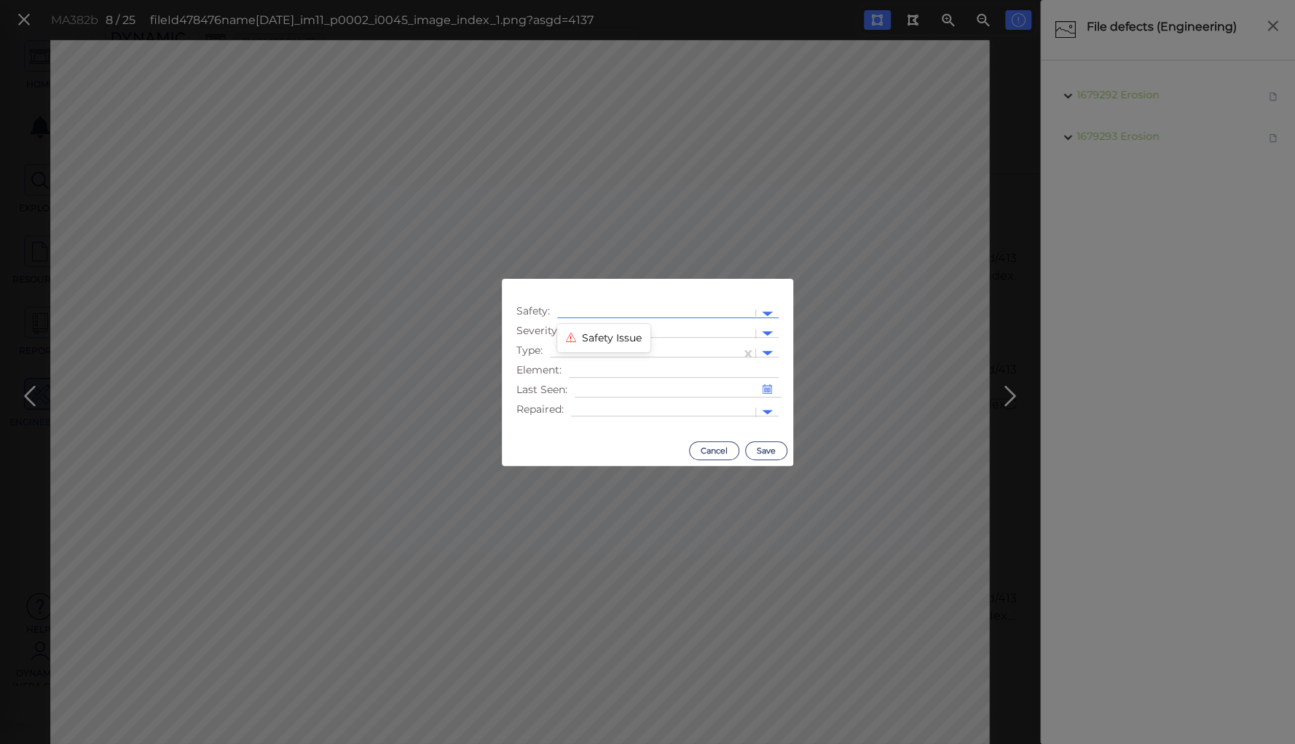
click at [622, 309] on div at bounding box center [655, 314] width 183 height 15
drag, startPoint x: 614, startPoint y: 339, endPoint x: 614, endPoint y: 326, distance: 12.4
click at [614, 338] on div "Safety Issue" at bounding box center [603, 338] width 93 height 23
click at [614, 322] on div at bounding box center [648, 314] width 169 height 15
click at [652, 331] on div at bounding box center [661, 333] width 174 height 15
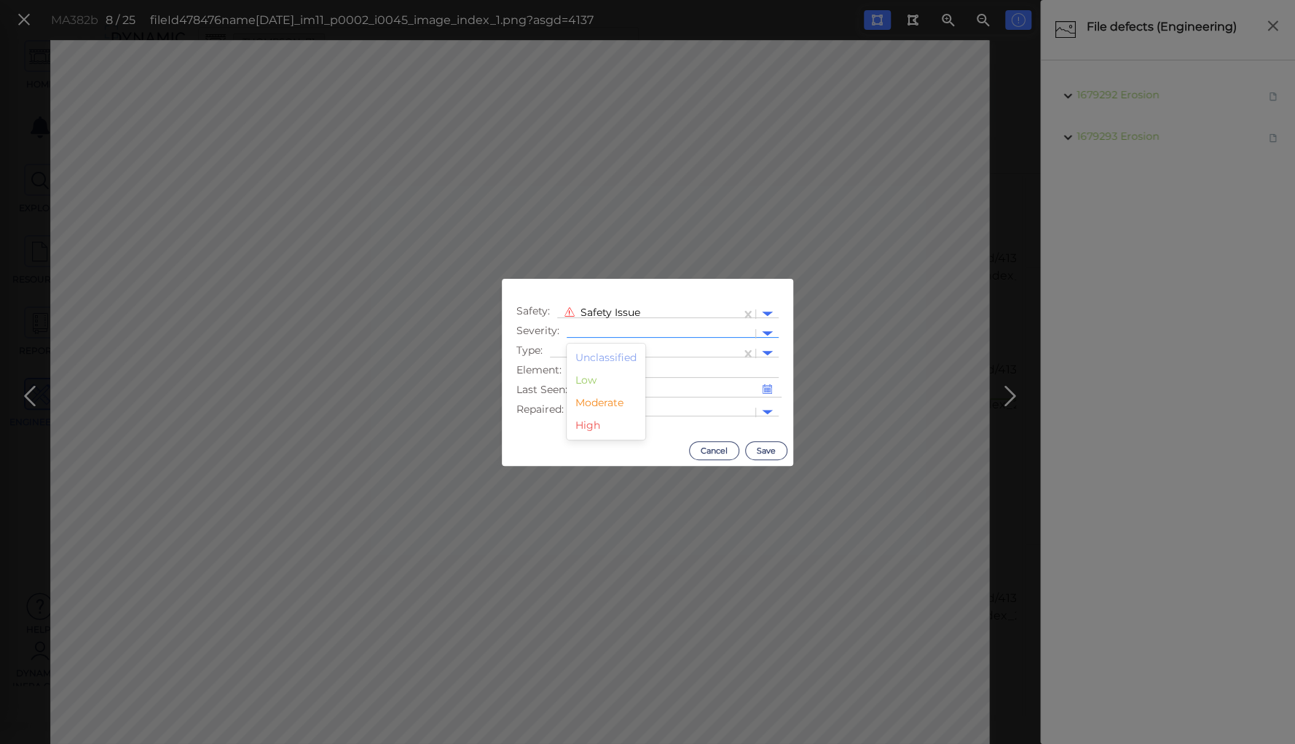
drag, startPoint x: 585, startPoint y: 403, endPoint x: 586, endPoint y: 392, distance: 10.3
click at [585, 402] on div "Moderate" at bounding box center [605, 403] width 79 height 23
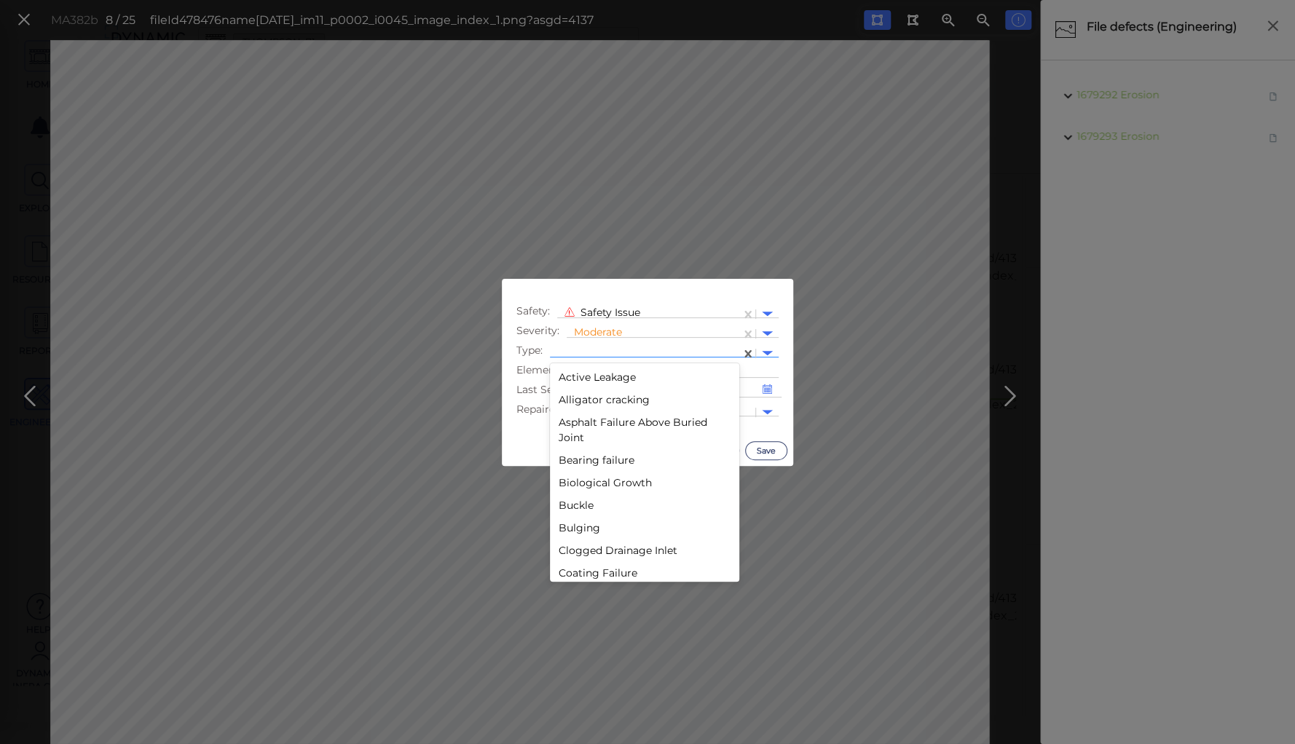
click at [594, 349] on div at bounding box center [645, 353] width 176 height 15
click at [597, 540] on div "Lack of safety rail" at bounding box center [644, 542] width 189 height 23
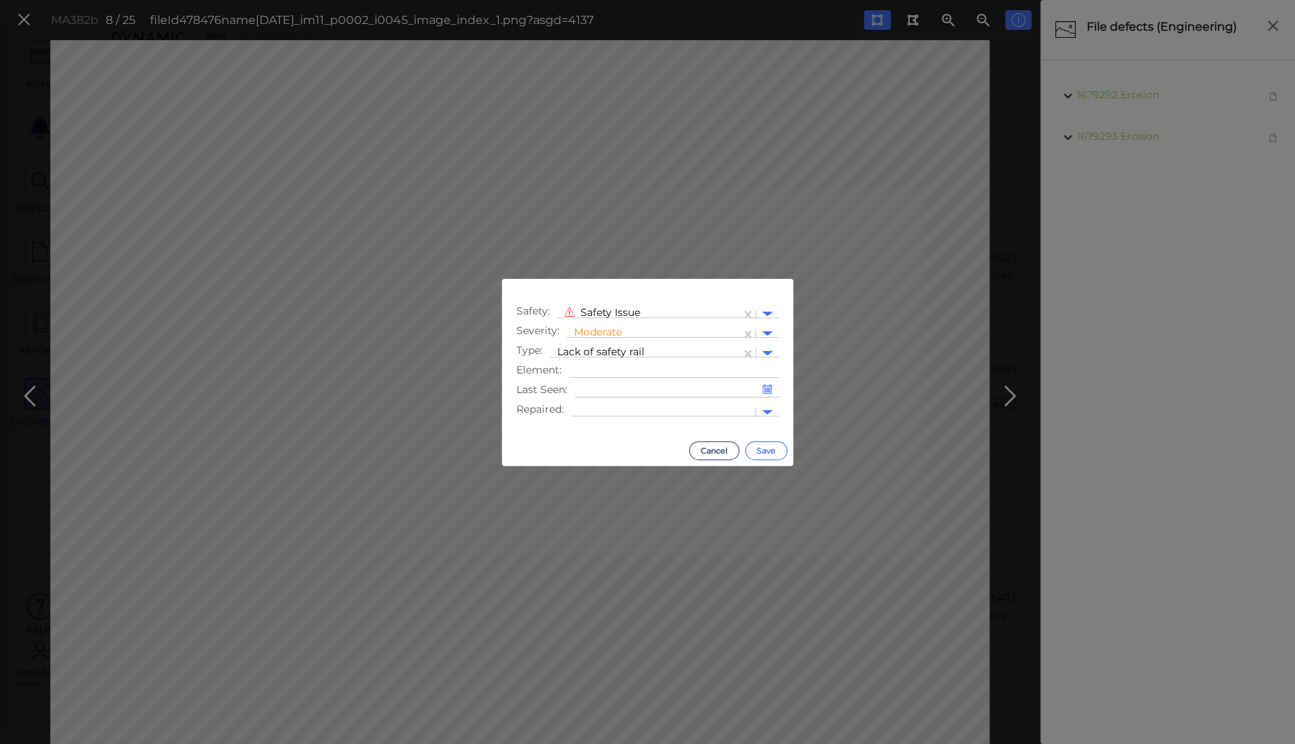
click at [767, 451] on button "Save" at bounding box center [766, 450] width 42 height 19
click at [709, 451] on button "Cancel" at bounding box center [714, 450] width 50 height 19
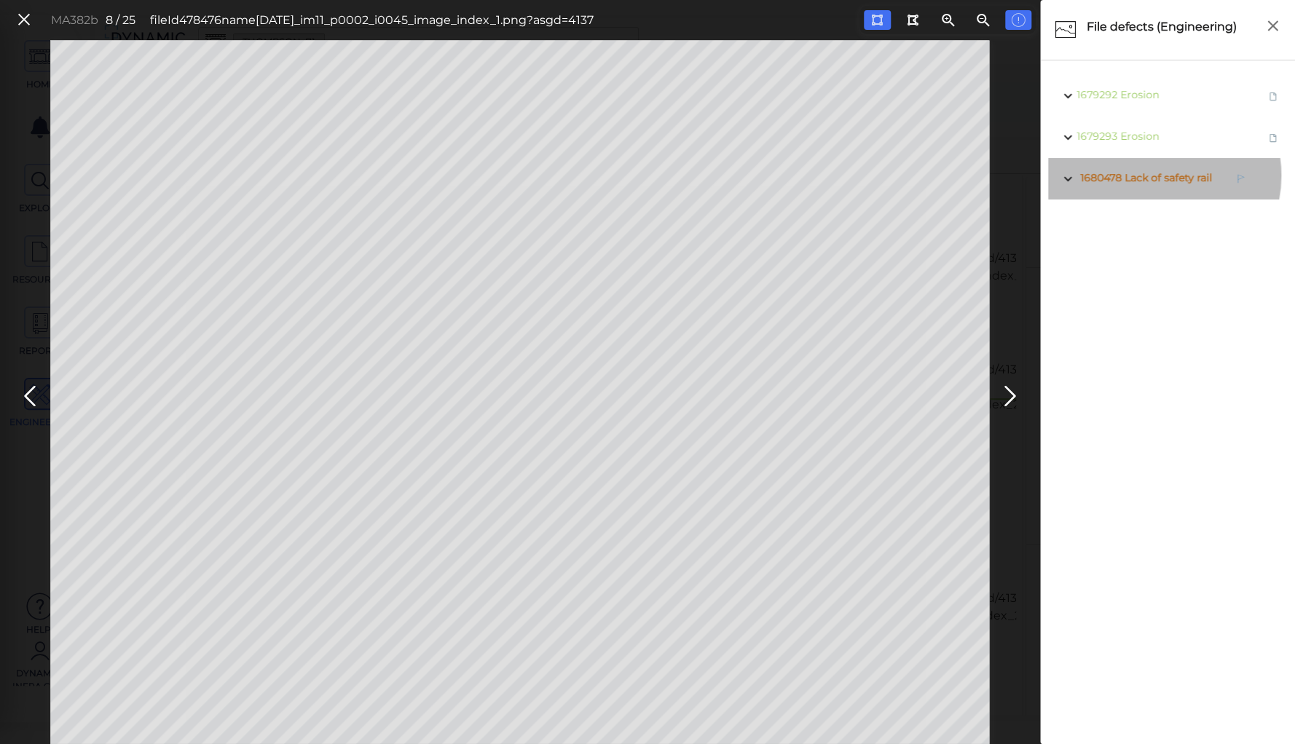
click at [1153, 175] on span "Lack of safety rail" at bounding box center [1167, 177] width 87 height 13
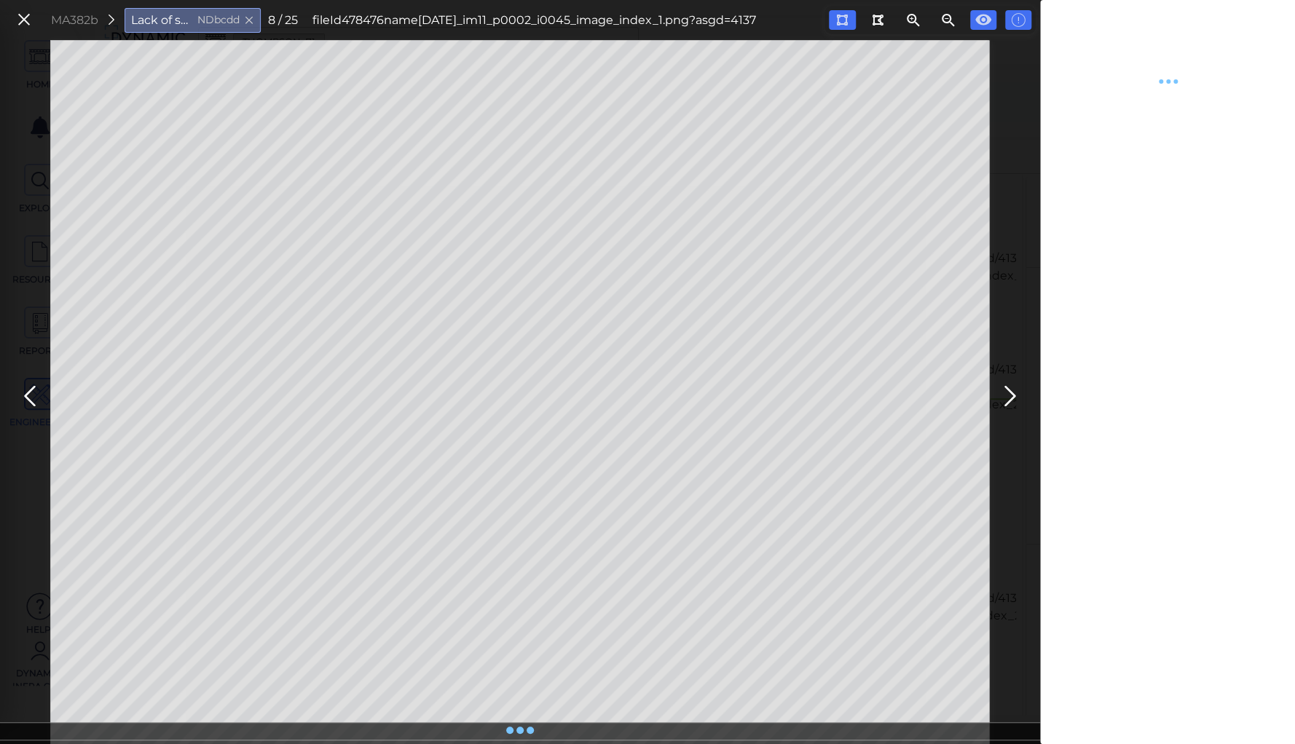
type textarea "x"
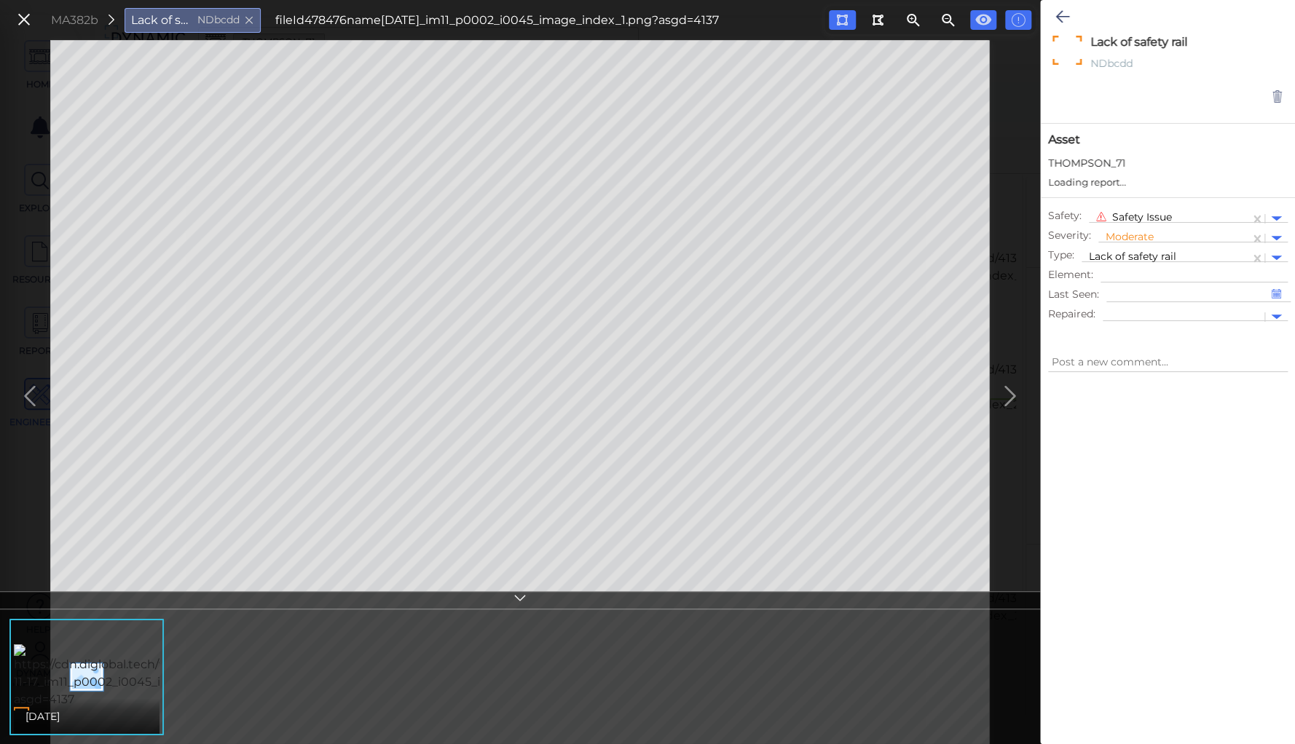
type textarea "x"
click at [1067, 15] on icon at bounding box center [1062, 16] width 14 height 17
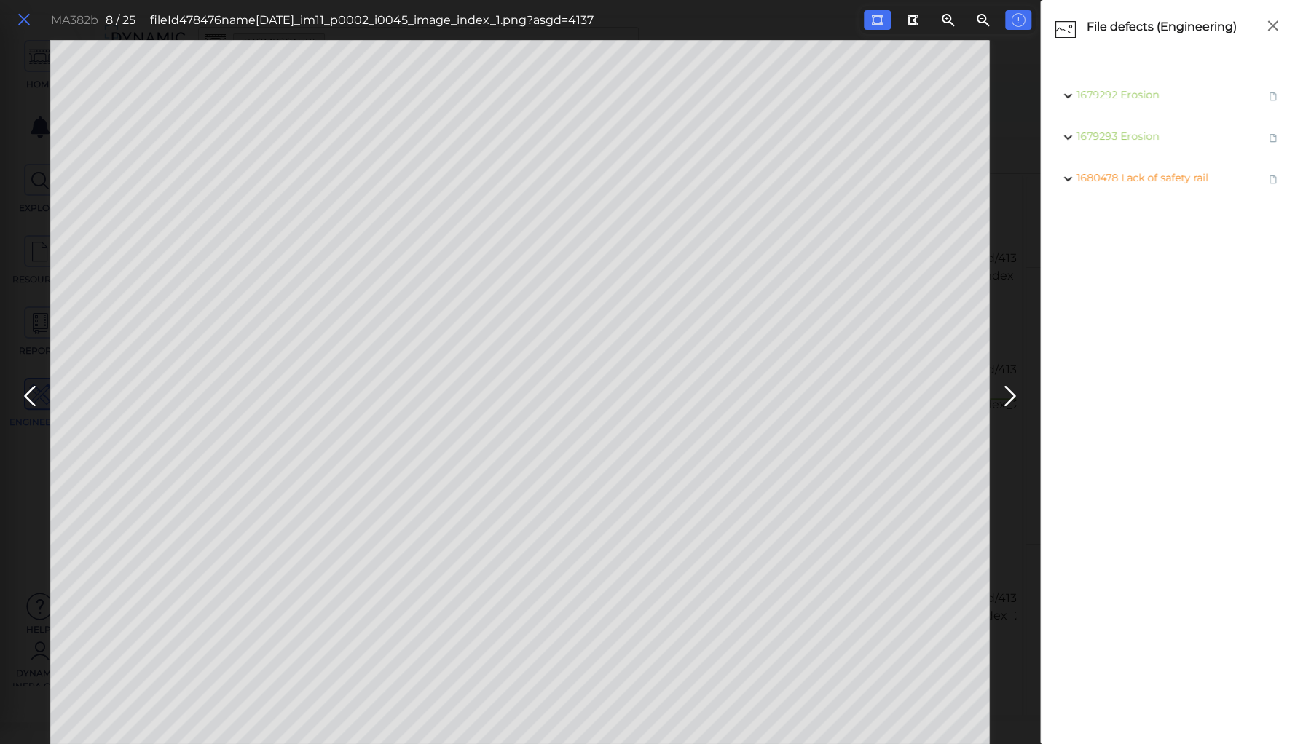
click at [26, 20] on icon at bounding box center [24, 20] width 16 height 20
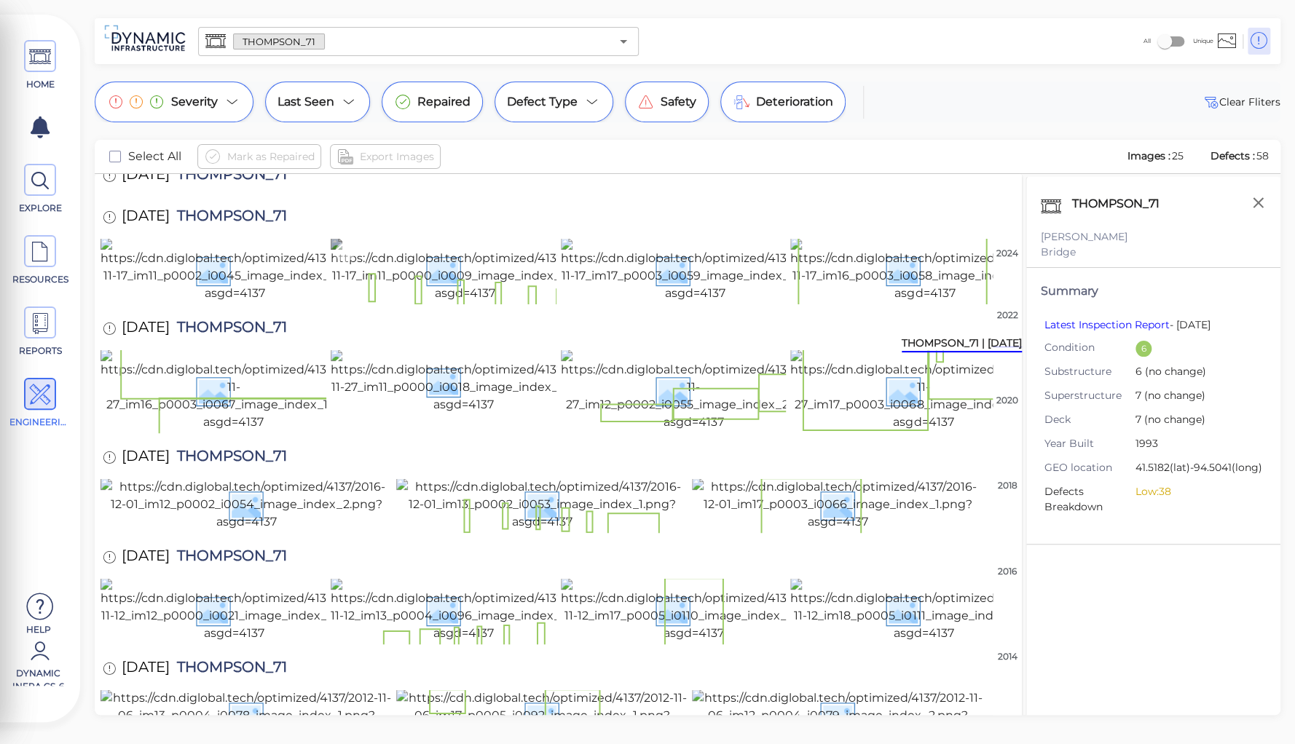
scroll to position [349, 0]
click at [610, 431] on img at bounding box center [694, 390] width 266 height 82
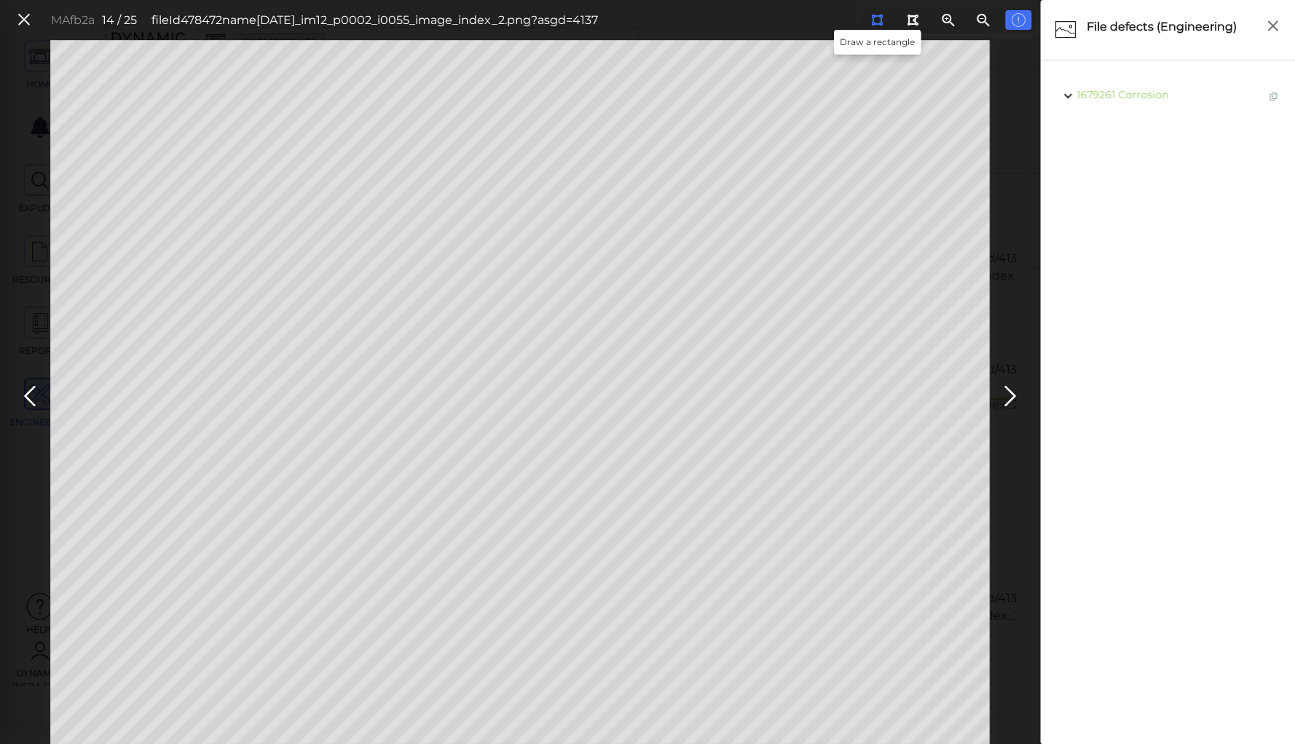
click at [882, 16] on button at bounding box center [876, 20] width 27 height 20
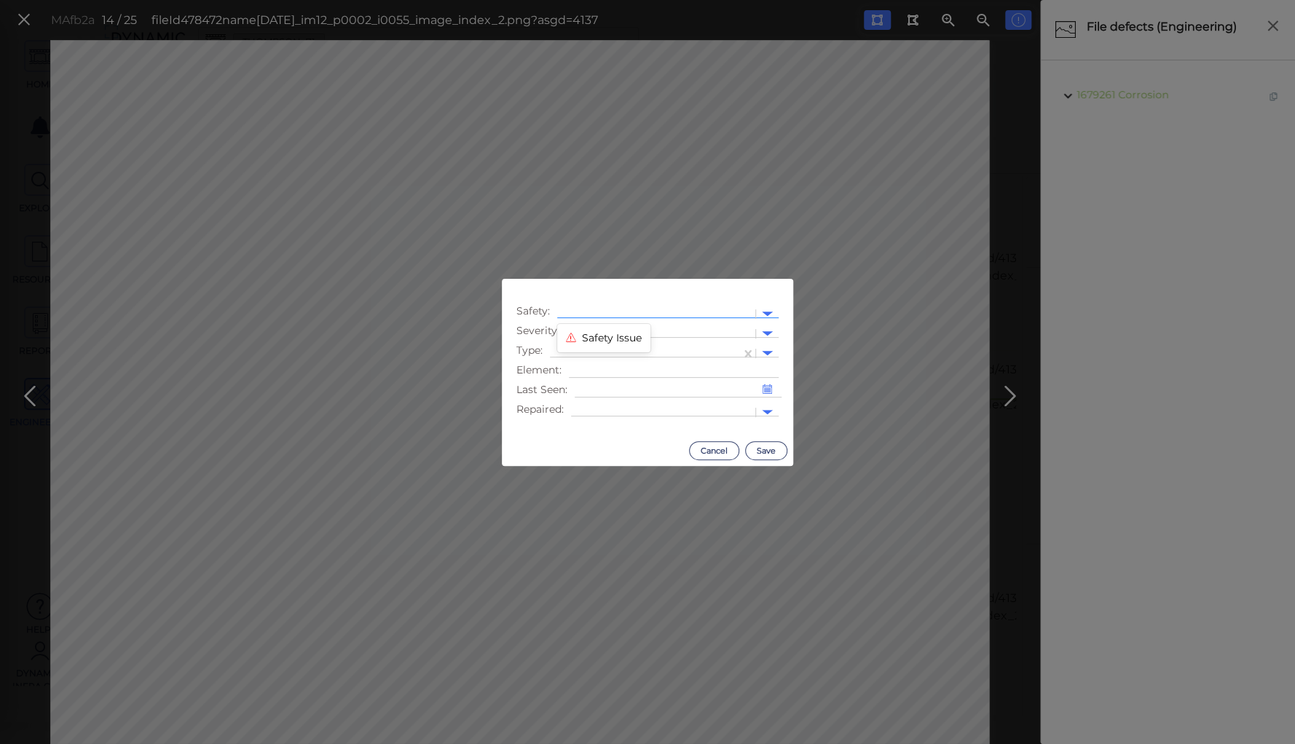
click at [663, 308] on div at bounding box center [655, 314] width 183 height 15
click at [611, 340] on div "Safety Issue" at bounding box center [603, 338] width 93 height 23
click at [615, 333] on div at bounding box center [661, 333] width 174 height 15
click at [600, 402] on div "Moderate" at bounding box center [605, 403] width 79 height 23
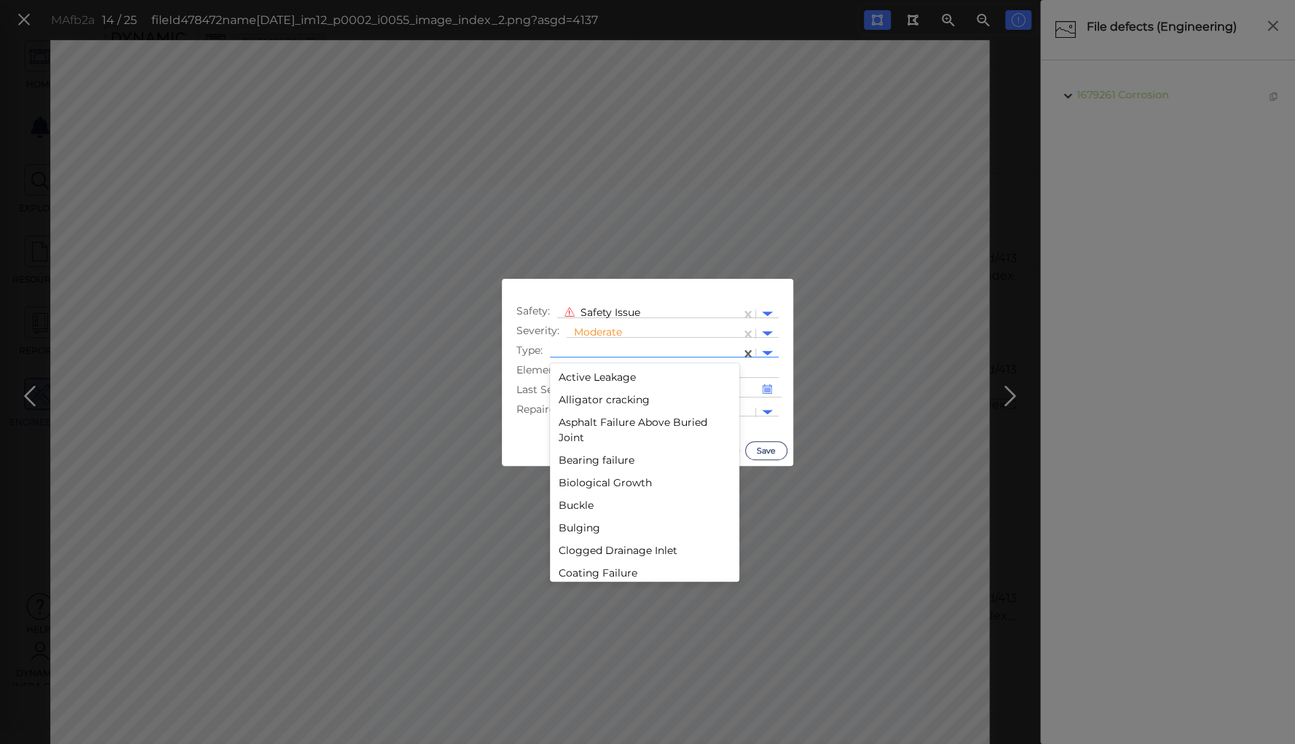
click at [609, 347] on div at bounding box center [645, 353] width 176 height 15
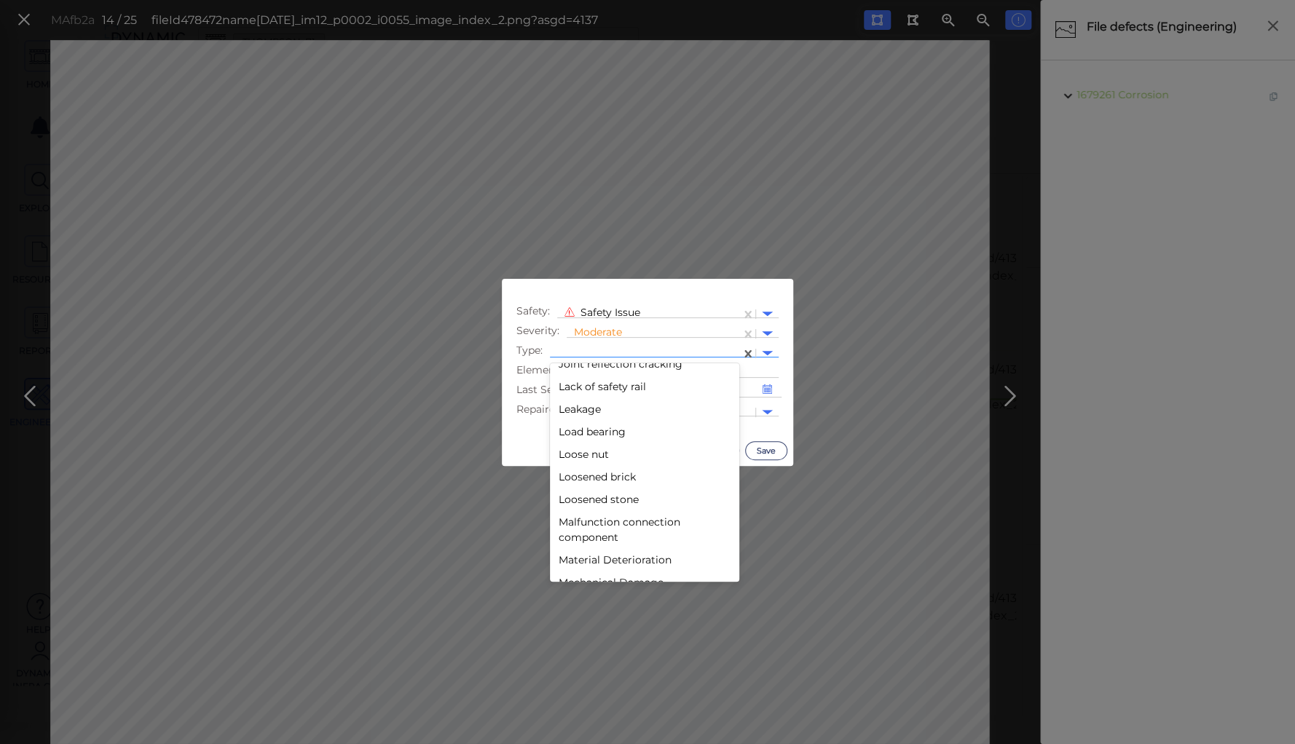
scroll to position [1456, 0]
click at [598, 424] on div "Lack of safety rail" at bounding box center [644, 426] width 189 height 23
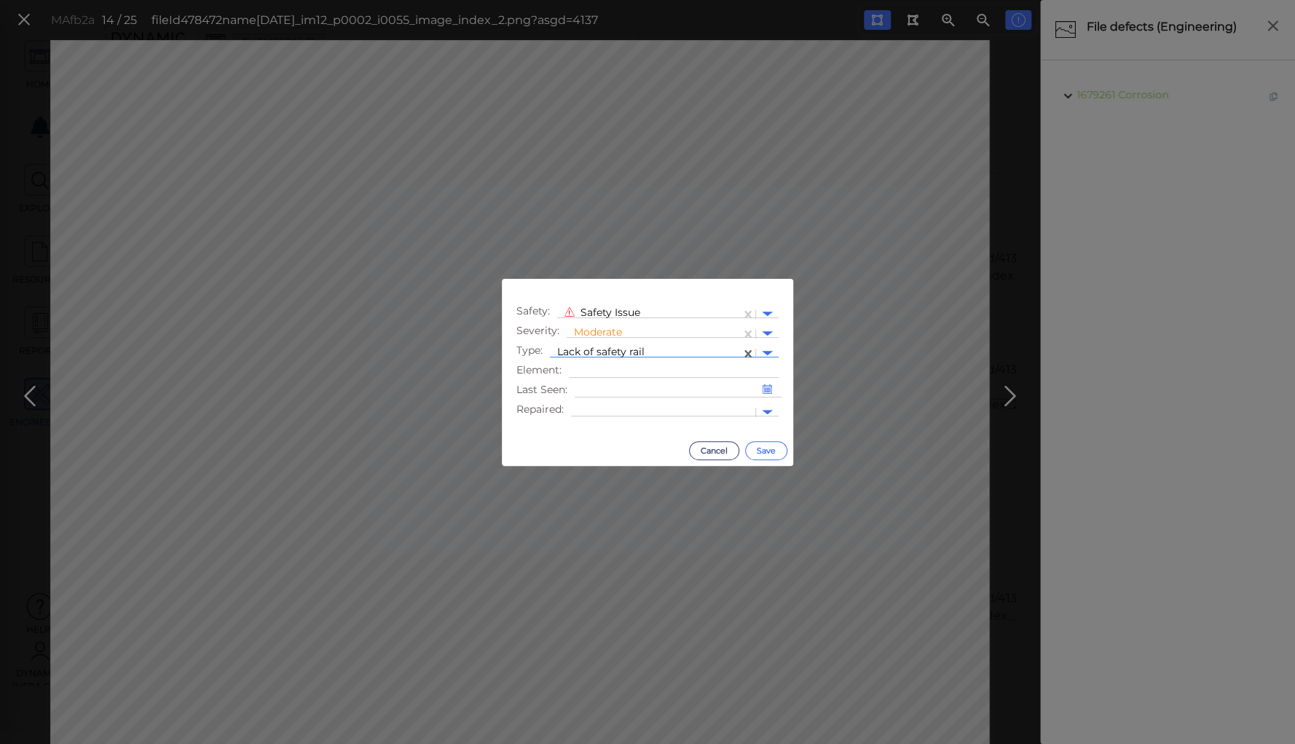
click at [754, 448] on button "Save" at bounding box center [766, 450] width 42 height 19
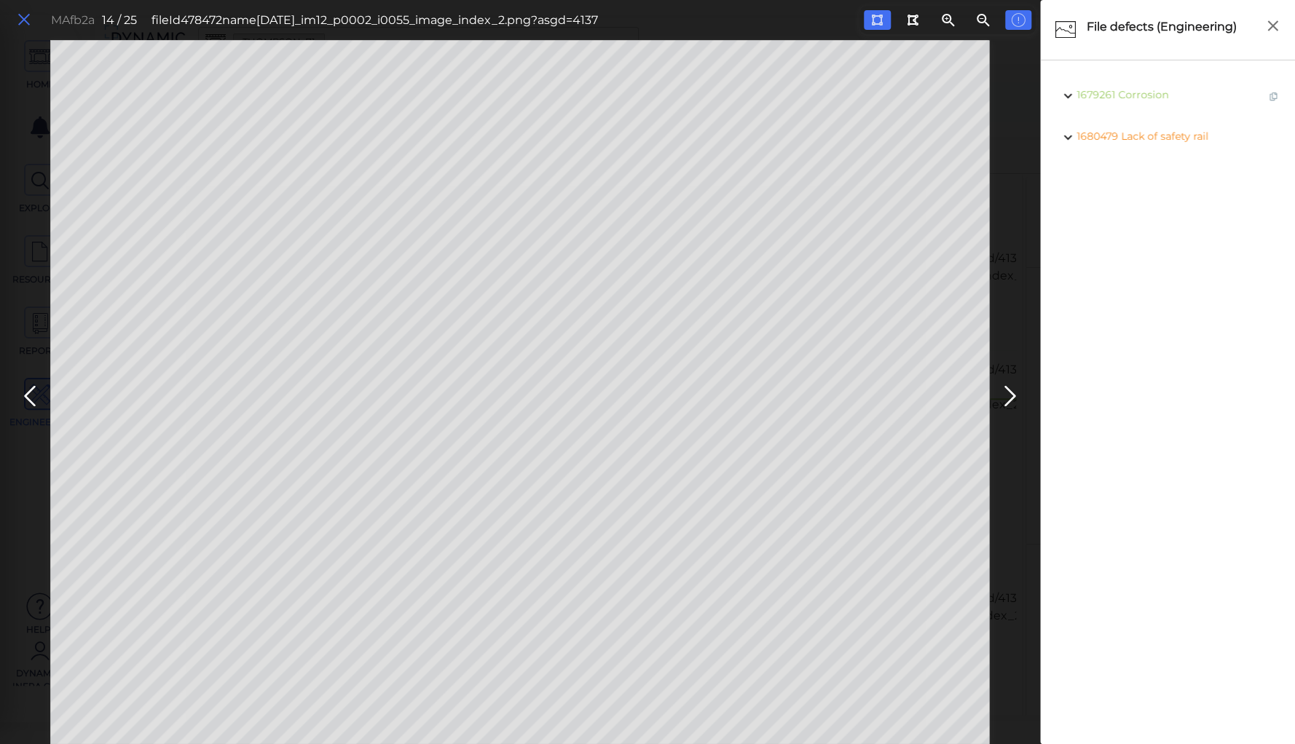
click at [23, 20] on icon at bounding box center [24, 20] width 16 height 20
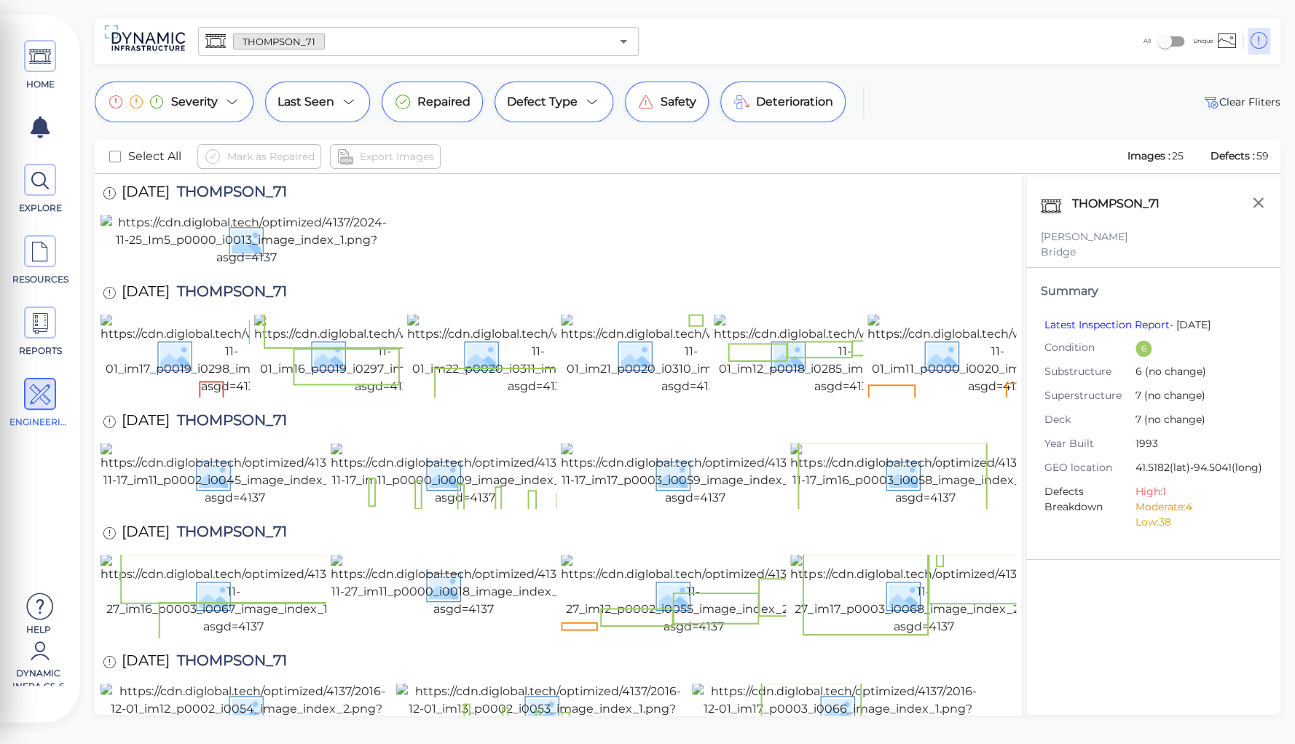
click at [272, 9] on div "HOME EXPLORE RESOURCES REPORTS ENGINEERING Help Dynamic Infra CS-6 How to My Di…" at bounding box center [647, 372] width 1295 height 744
click at [338, 45] on input "text" at bounding box center [467, 41] width 285 height 20
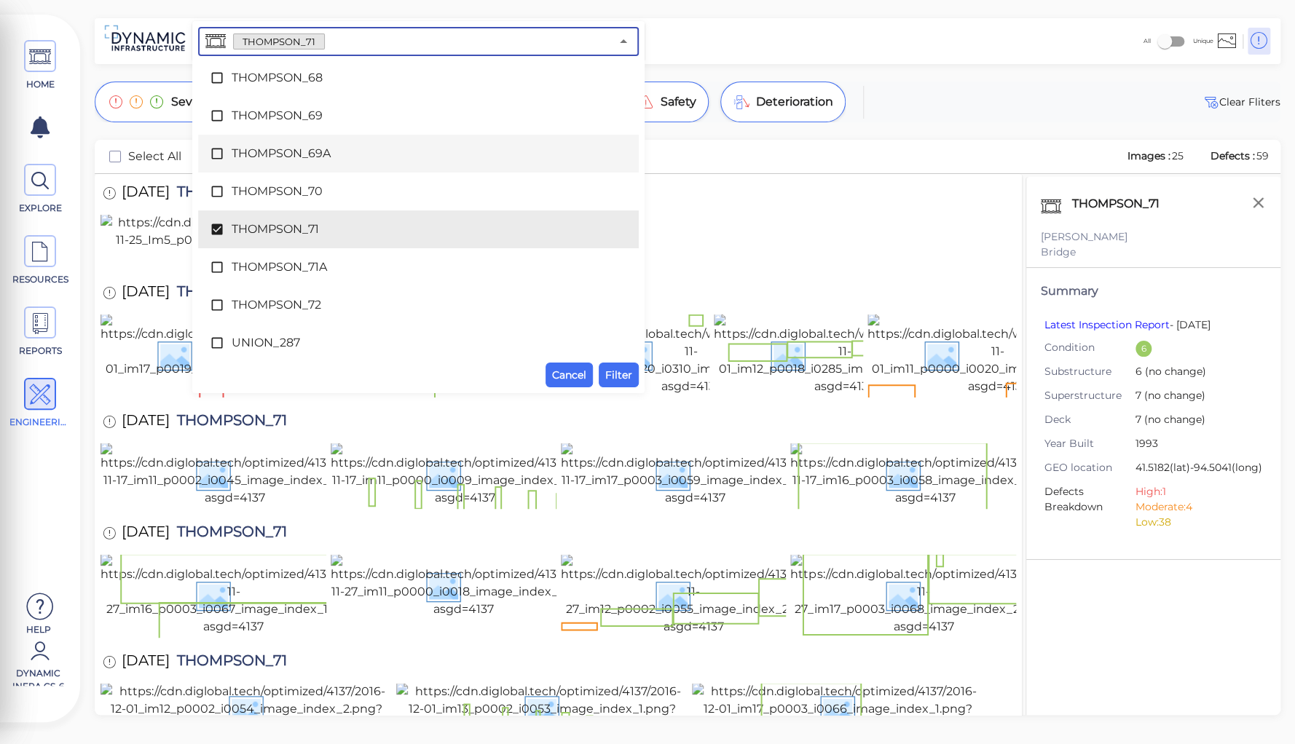
scroll to position [7472, 0]
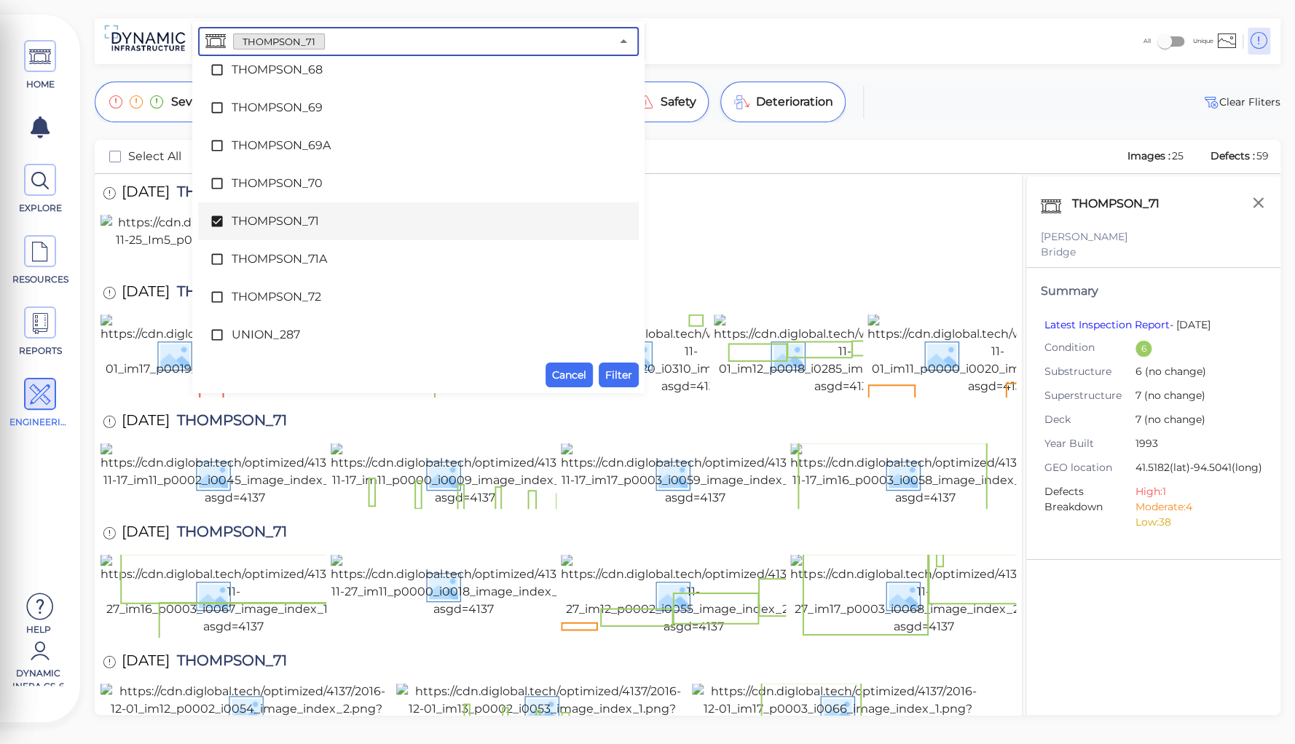
click at [266, 224] on span "THOMPSON_71" at bounding box center [418, 221] width 373 height 17
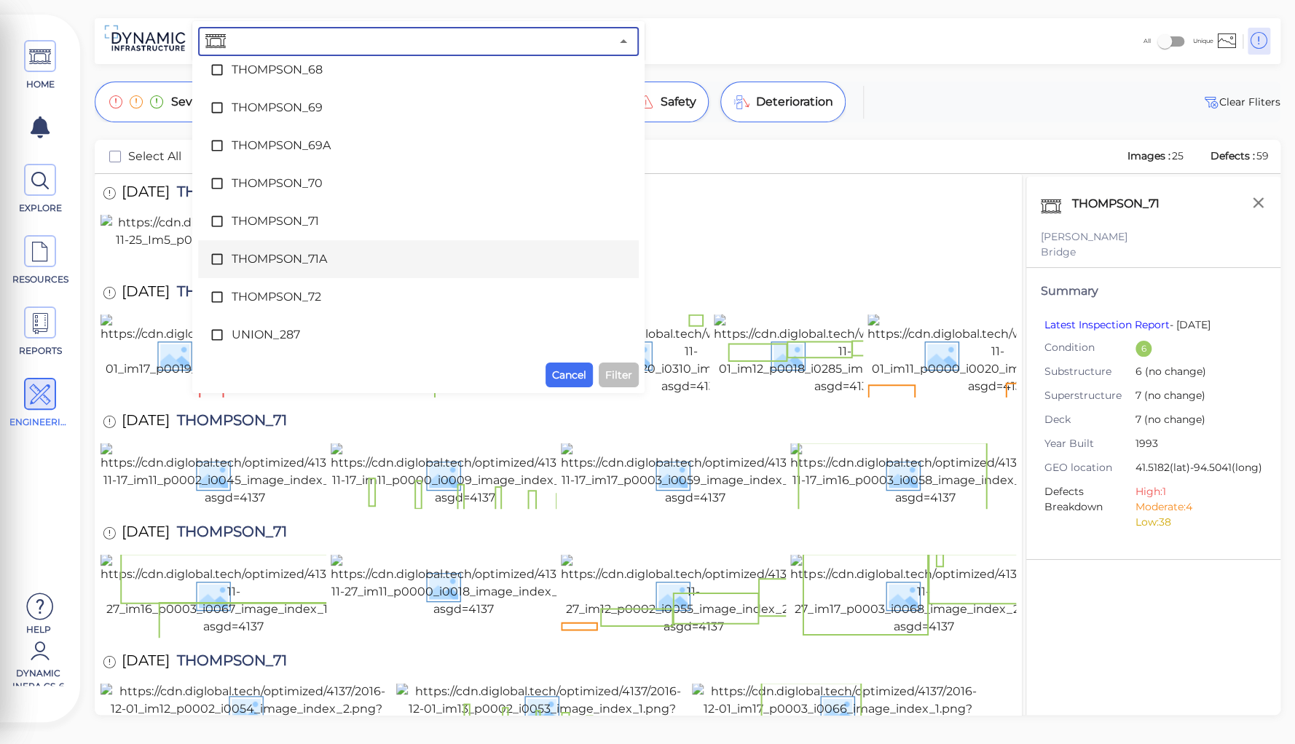
click at [271, 253] on span "THOMPSON_71A" at bounding box center [418, 258] width 373 height 17
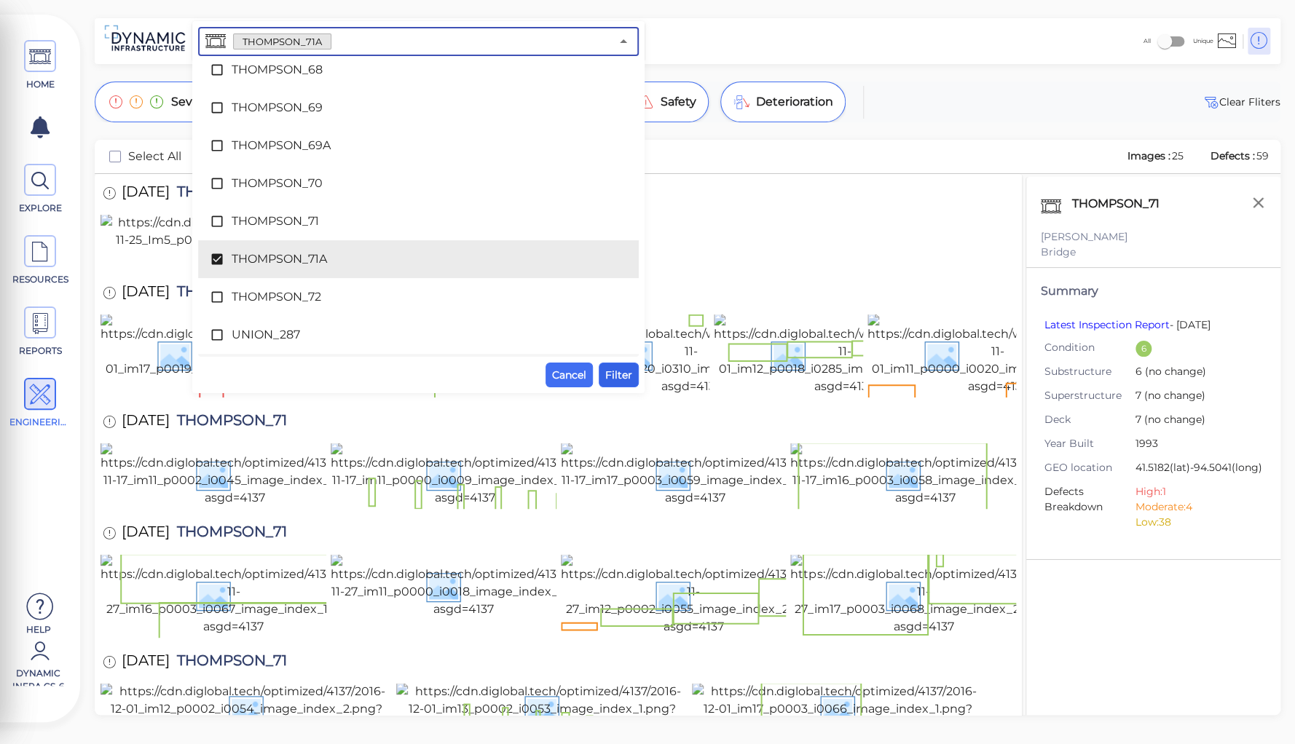
click at [612, 371] on span "Filter" at bounding box center [618, 374] width 27 height 17
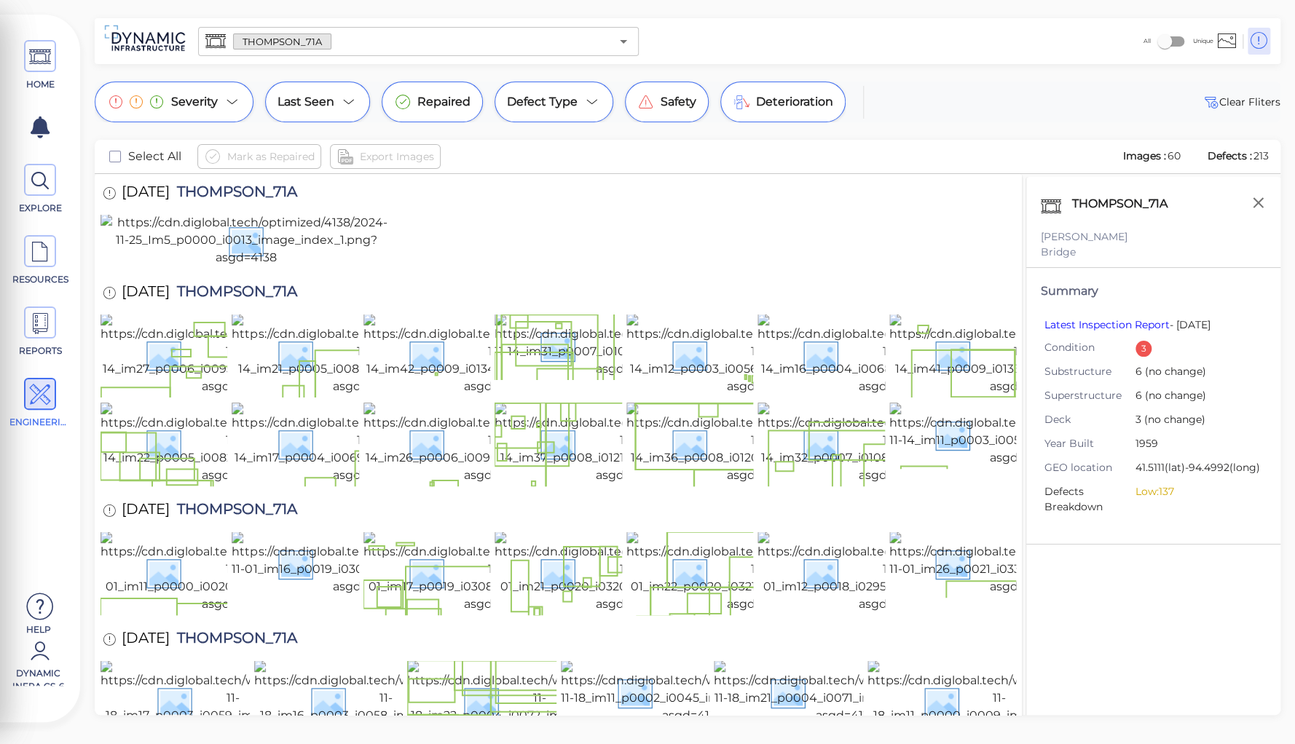
click at [248, 189] on span "THOMPSON_71A" at bounding box center [233, 194] width 127 height 20
copy span "THOMPSON_71A"
click at [1099, 574] on div "THOMPSON_71A [PERSON_NAME] Bridge Summary Latest Inspection Report - [DATE] Con…" at bounding box center [1152, 464] width 255 height 575
click at [1257, 200] on icon "button" at bounding box center [1258, 203] width 18 height 18
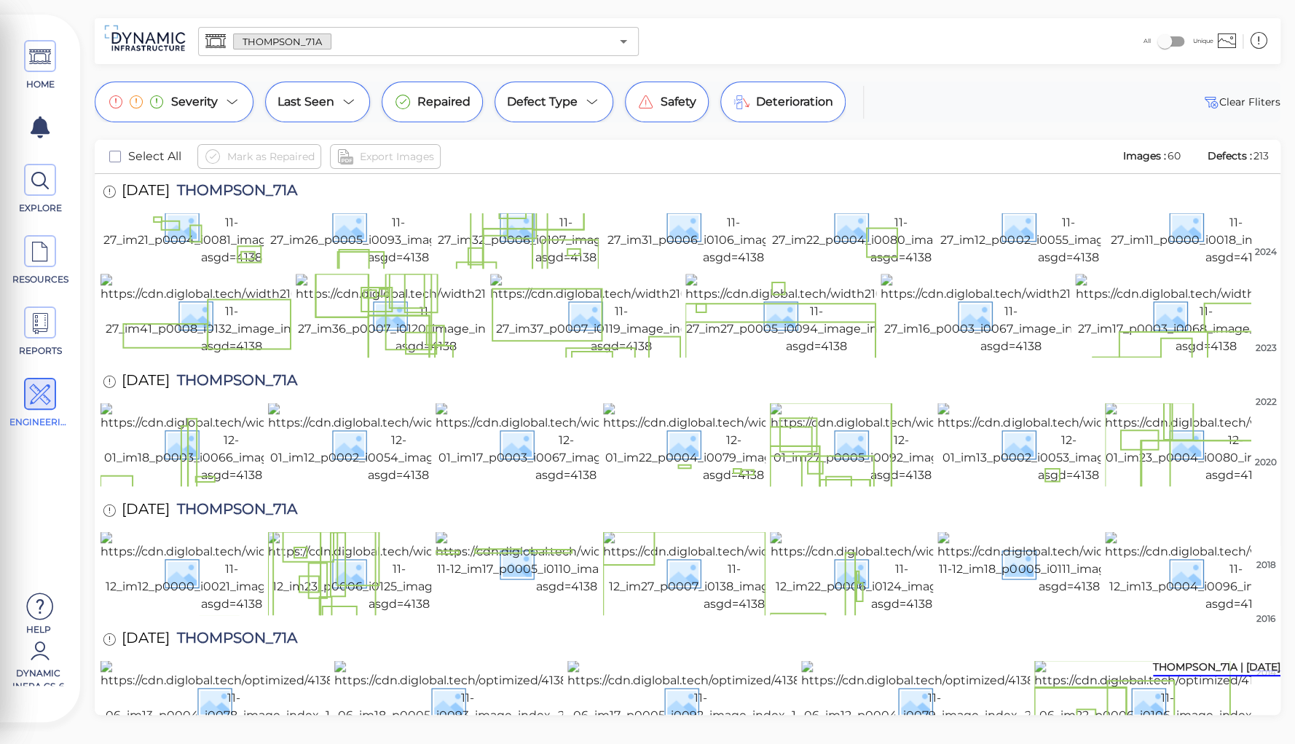
scroll to position [1222, 0]
click at [1157, 660] on img at bounding box center [1167, 701] width 266 height 82
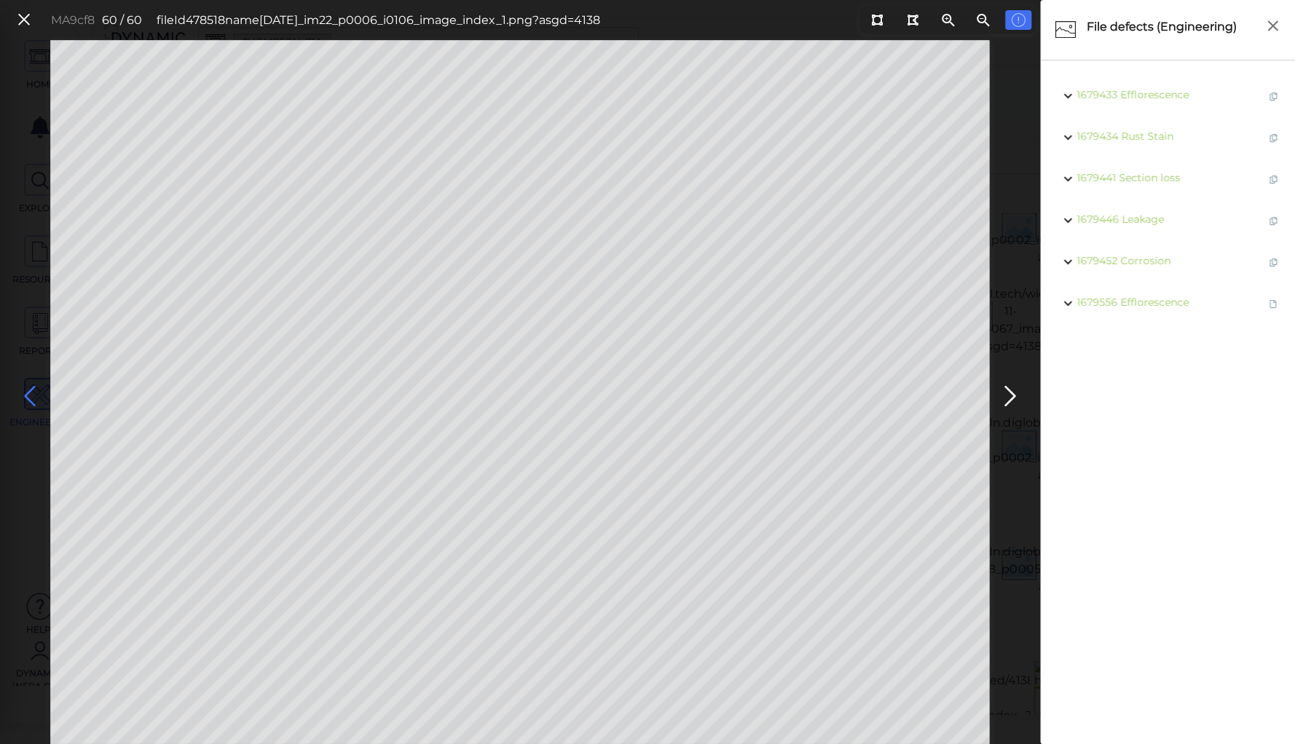
click at [33, 388] on icon at bounding box center [29, 396] width 23 height 28
click at [31, 390] on icon at bounding box center [29, 396] width 23 height 28
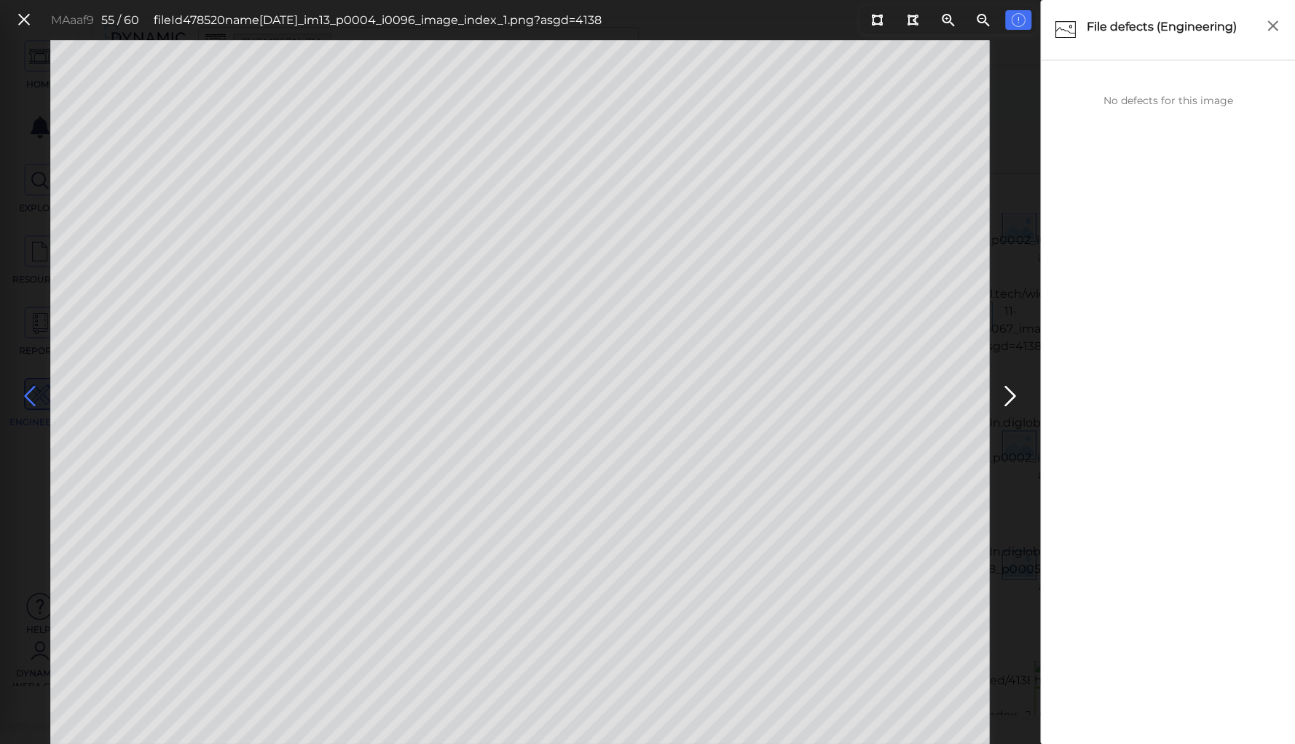
click at [31, 390] on icon at bounding box center [29, 396] width 23 height 28
click at [23, 18] on icon at bounding box center [24, 20] width 16 height 20
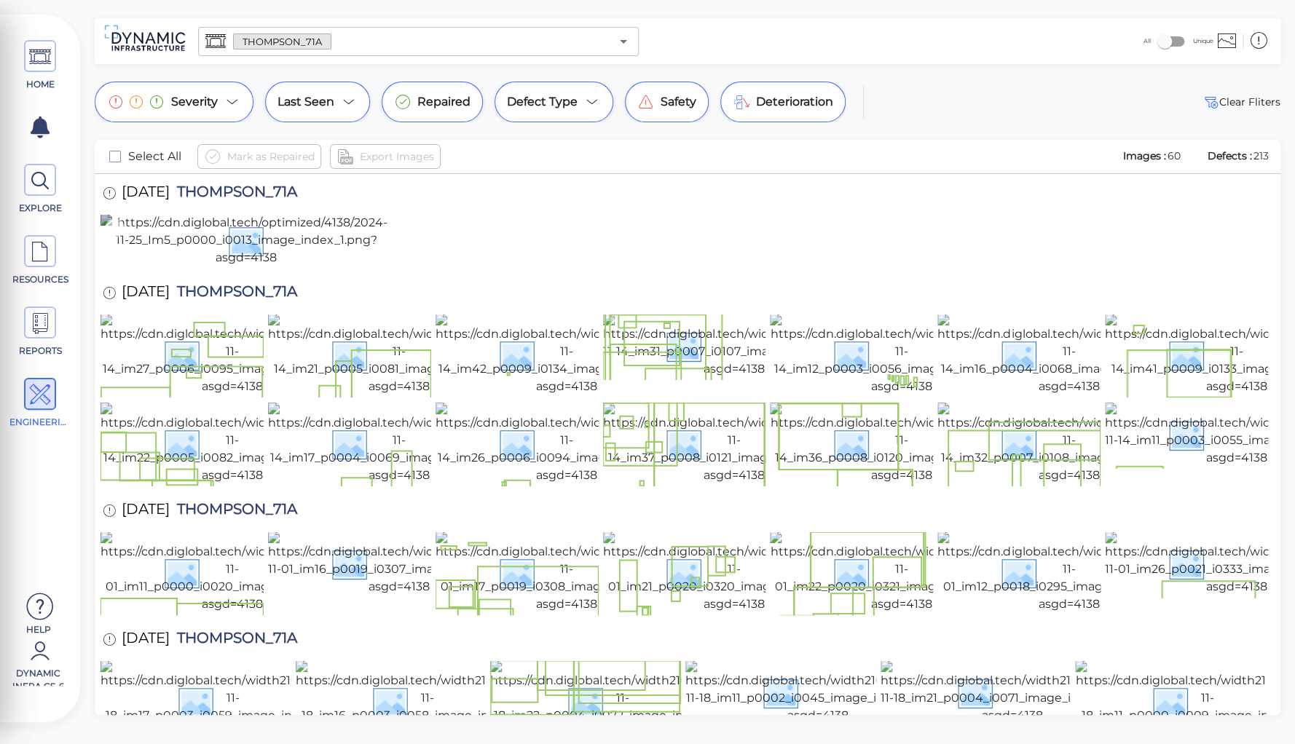
click at [216, 266] on img at bounding box center [245, 240] width 291 height 52
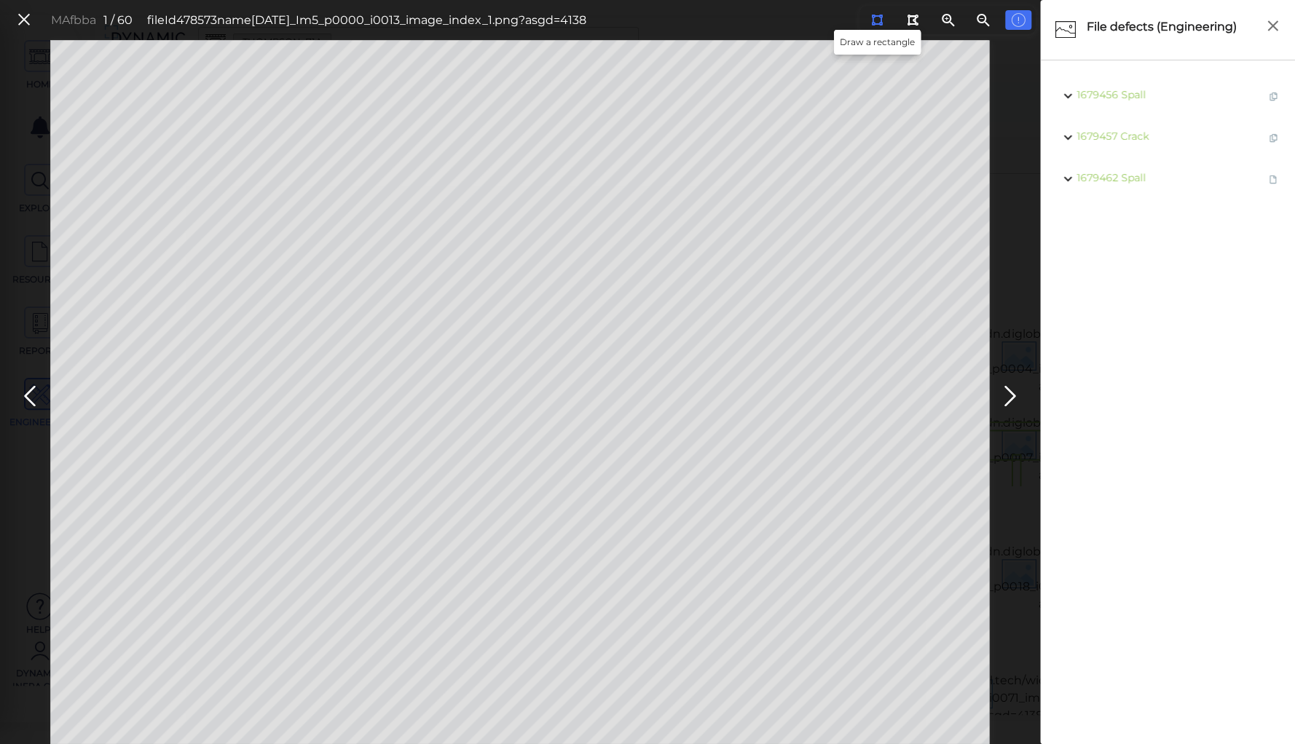
click at [874, 17] on icon at bounding box center [877, 20] width 12 height 11
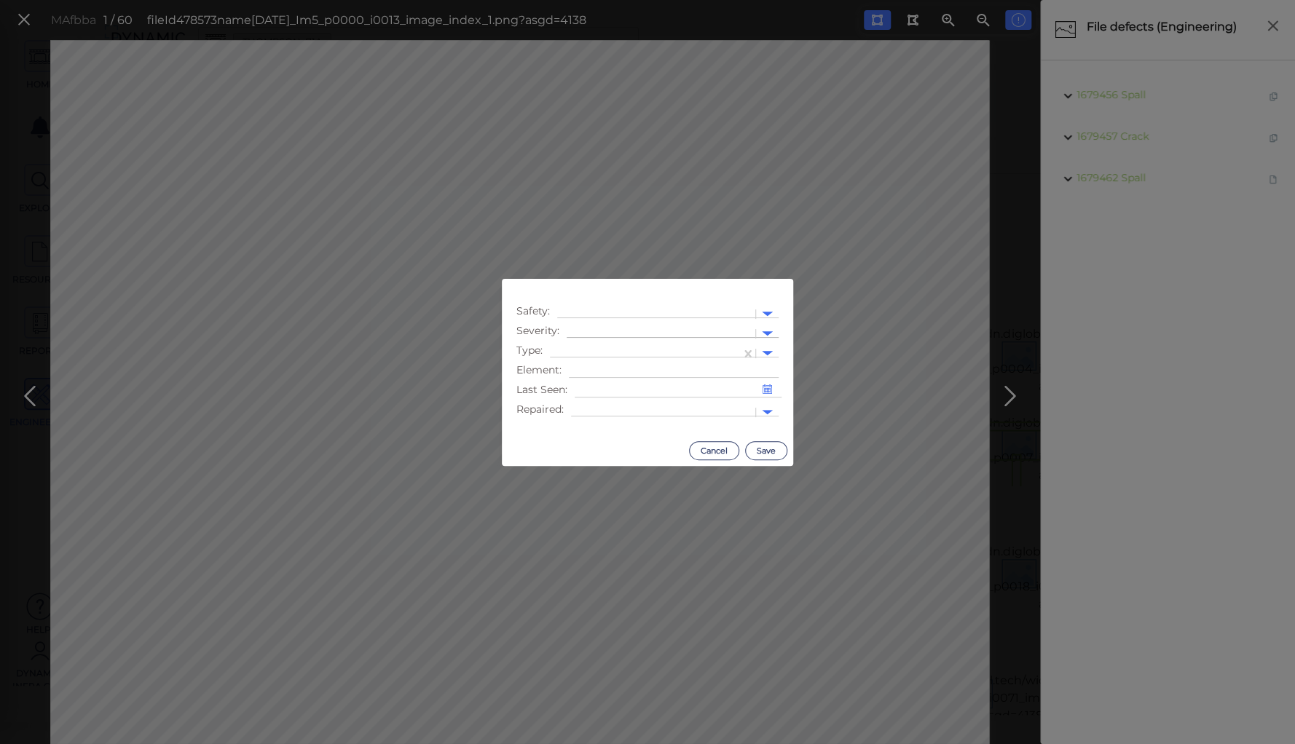
click at [576, 326] on div at bounding box center [661, 333] width 174 height 15
click at [596, 401] on div "Moderate" at bounding box center [605, 403] width 79 height 23
click at [591, 312] on div at bounding box center [655, 314] width 183 height 15
click at [599, 338] on div "Safety Issue" at bounding box center [603, 338] width 93 height 23
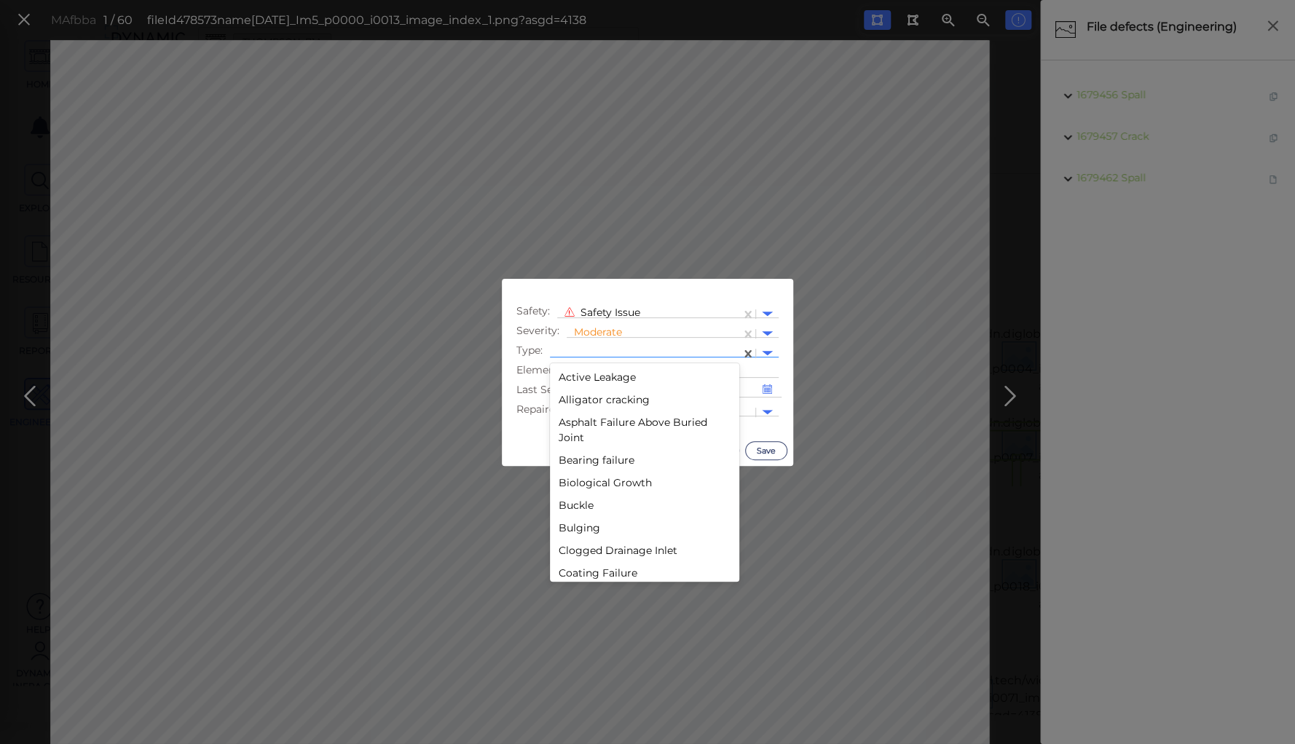
click at [599, 352] on div at bounding box center [645, 353] width 176 height 15
click at [594, 425] on div "Lack of safety rail" at bounding box center [644, 426] width 189 height 23
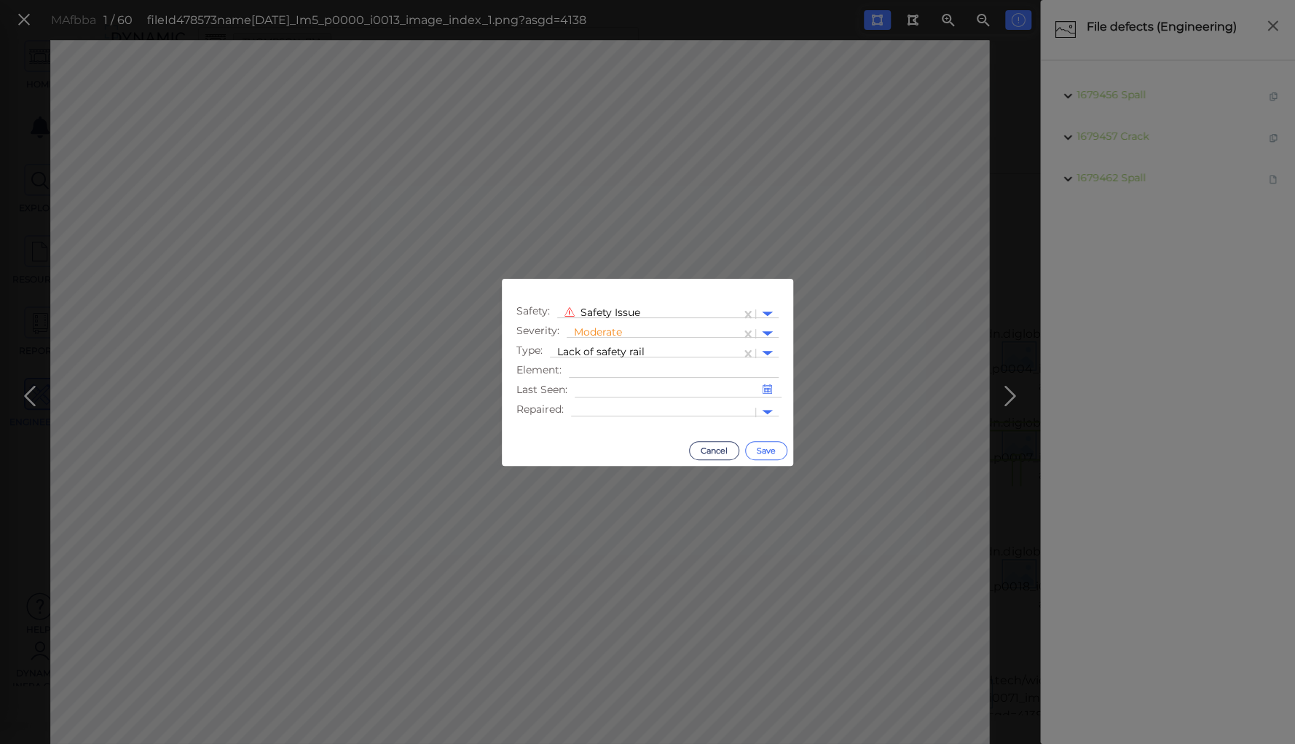
click at [759, 447] on button "Save" at bounding box center [766, 450] width 42 height 19
